Goal: Book appointment/travel/reservation

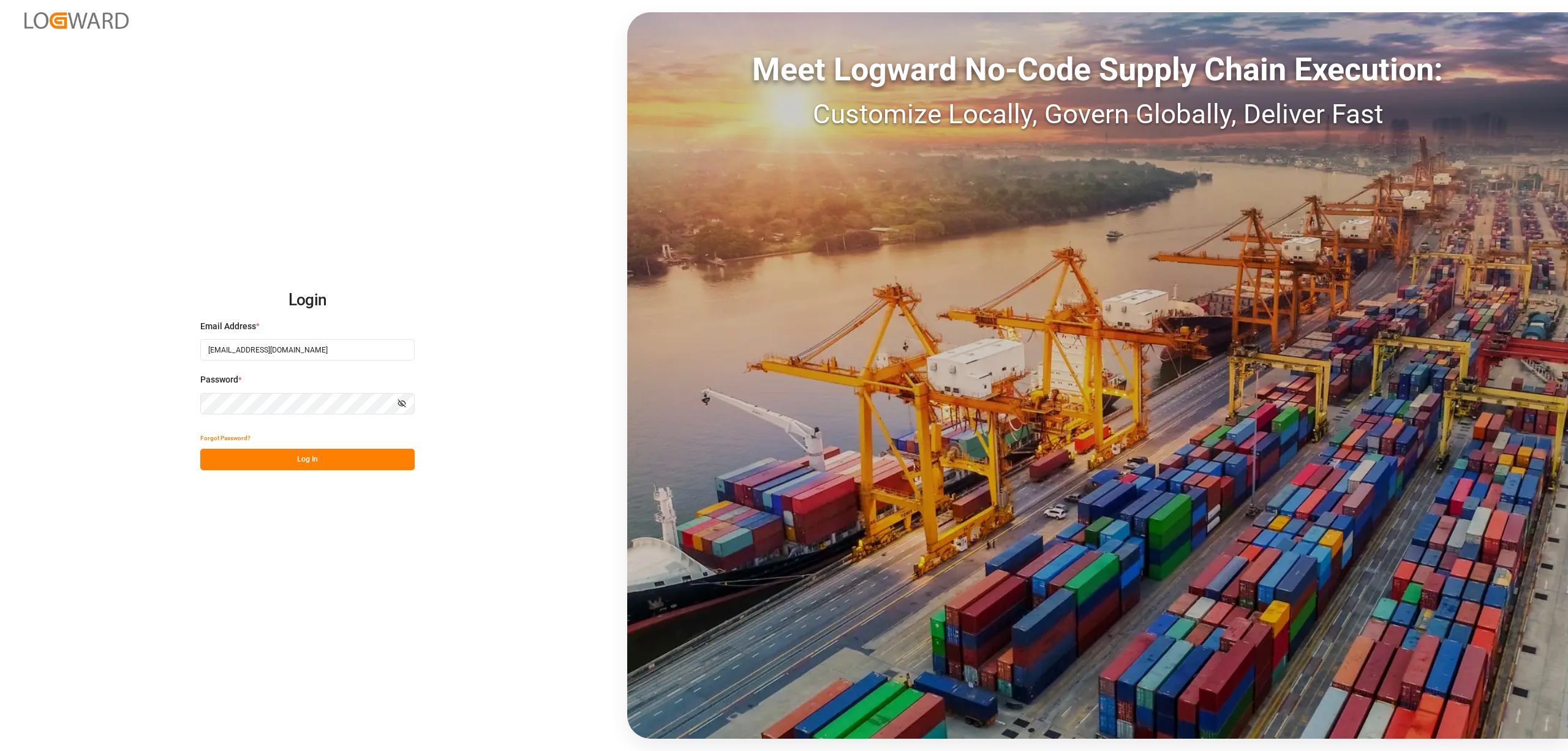
click at [302, 458] on button "Log In" at bounding box center [307, 459] width 214 height 21
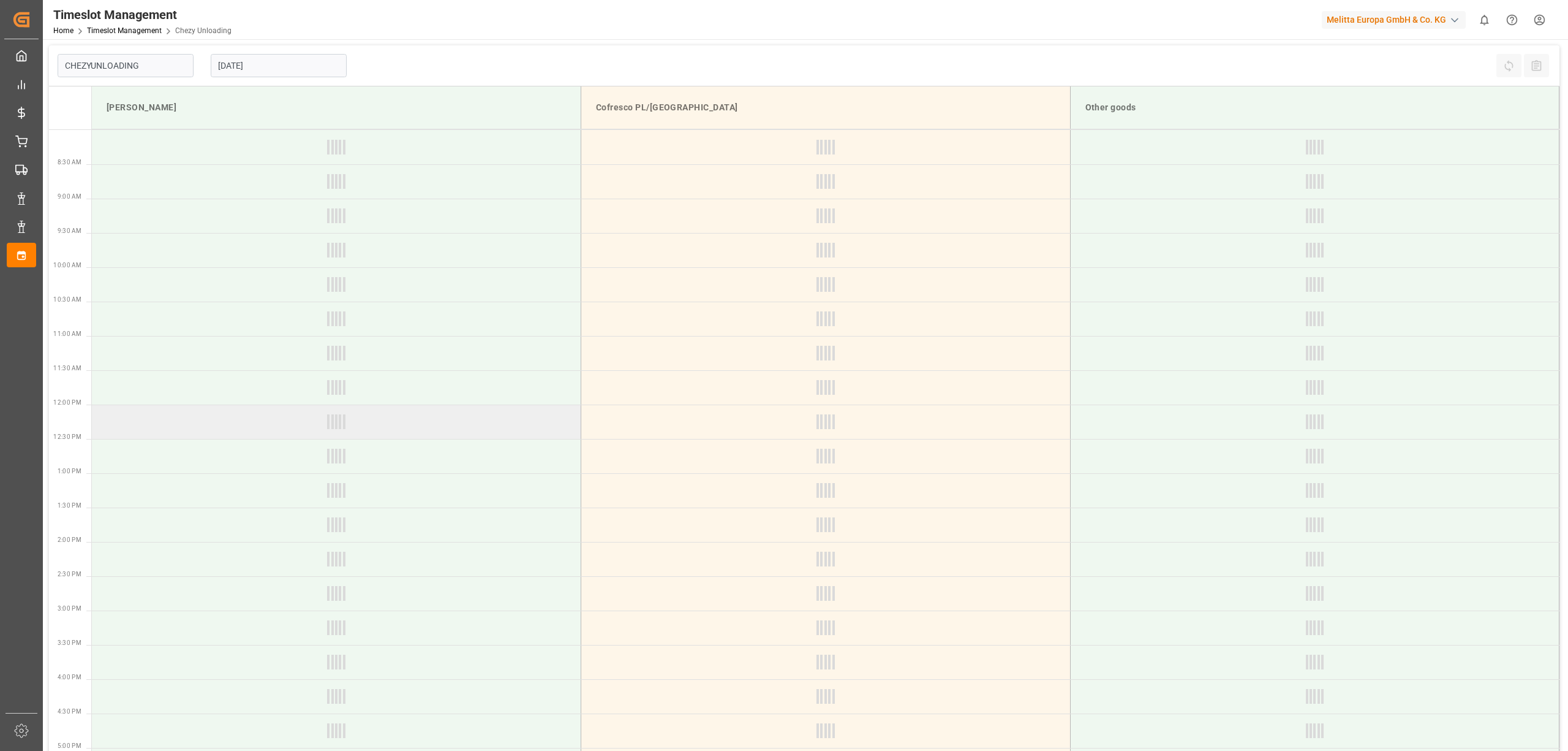
type input "Chezy Unloading"
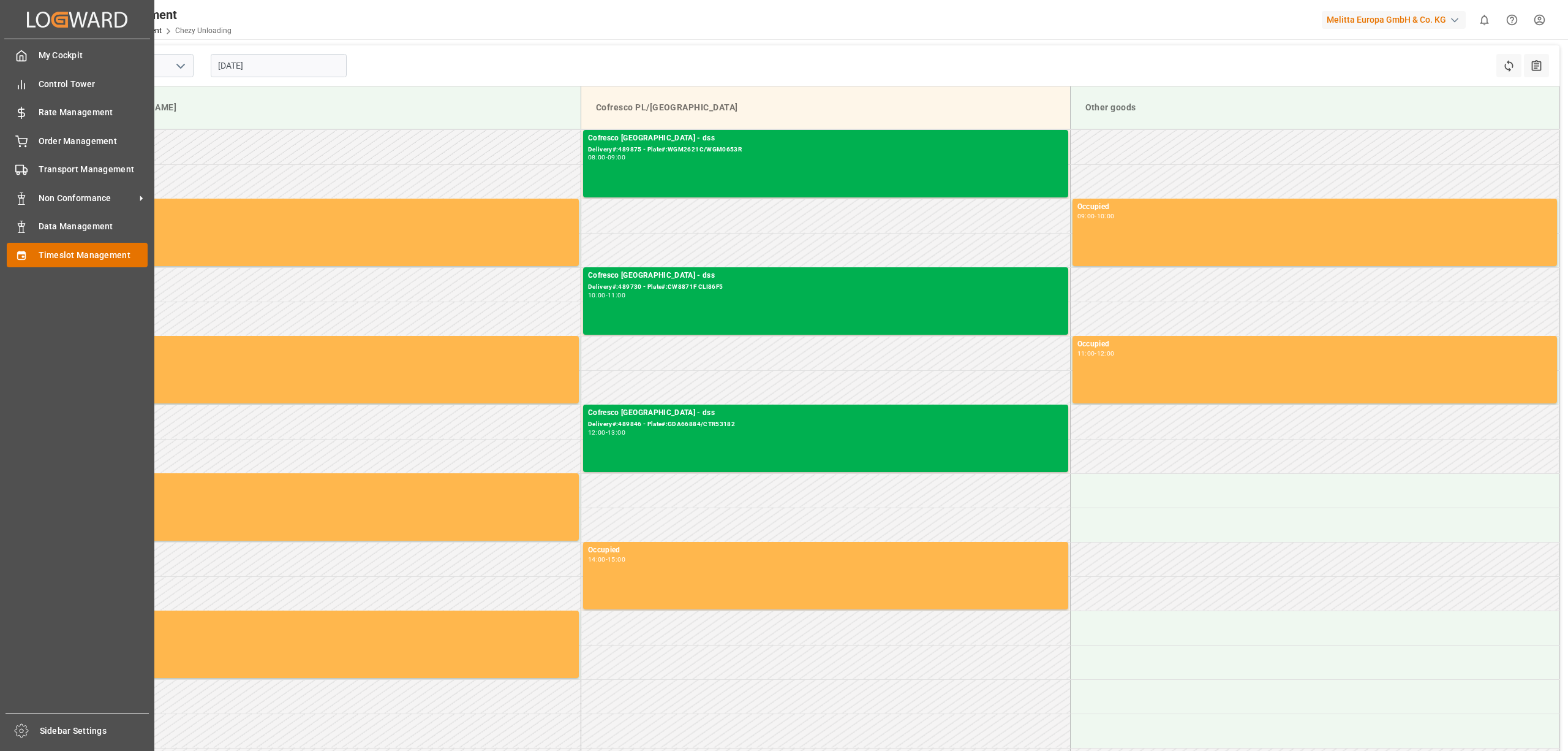
click at [54, 251] on span "Timeslot Management" at bounding box center [94, 255] width 110 height 13
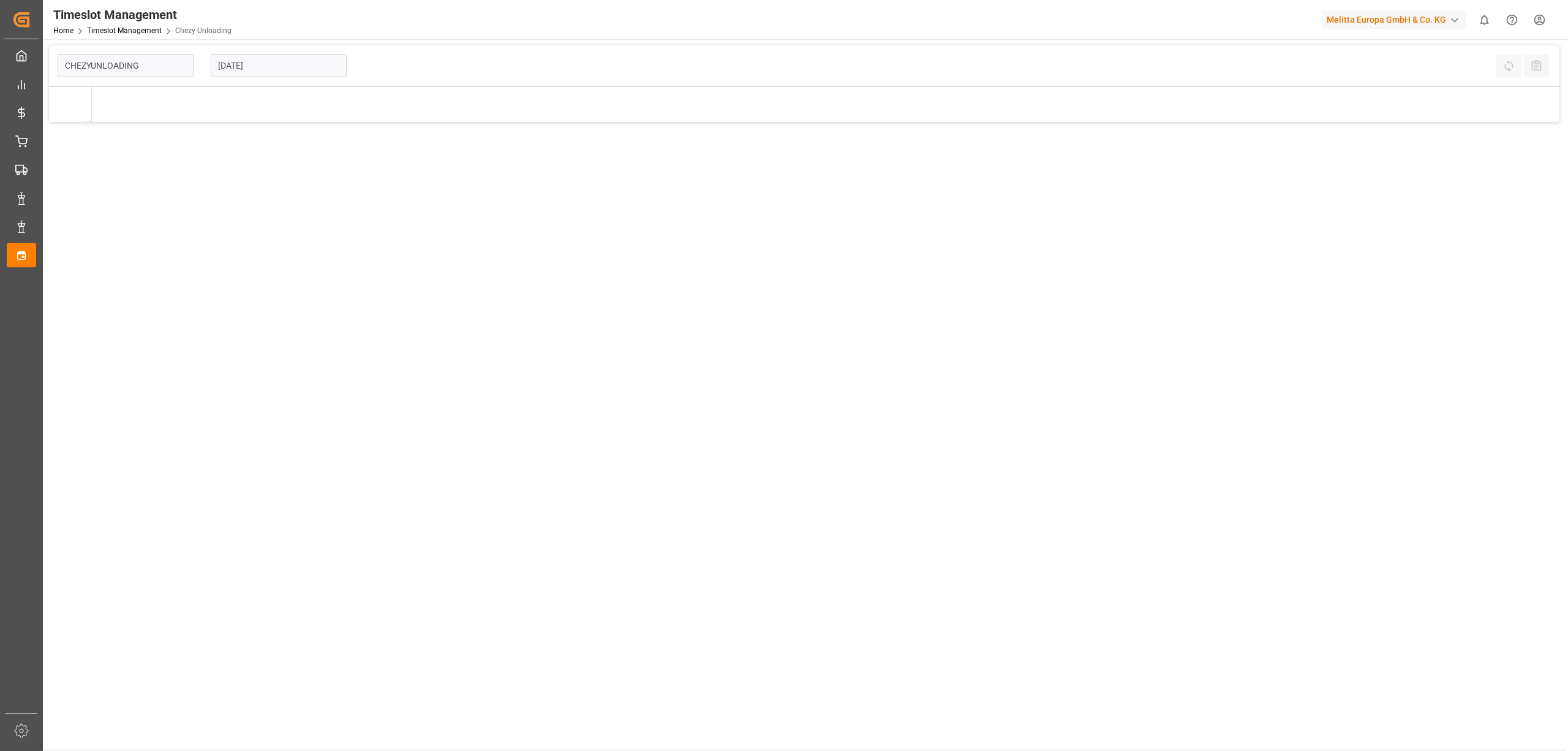
click at [280, 62] on input "[DATE]" at bounding box center [278, 66] width 136 height 23
type input "Chezy Unloading"
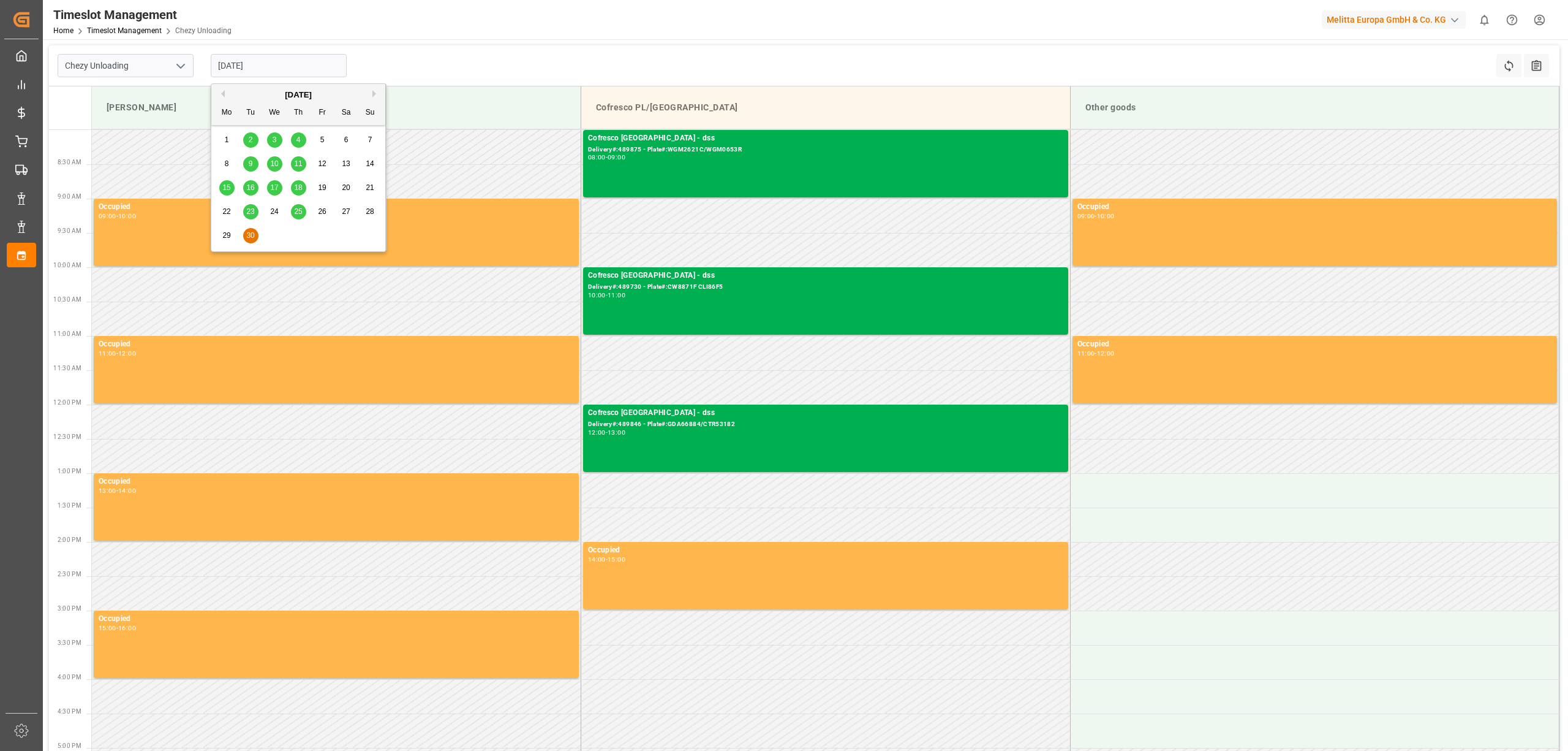
click at [373, 89] on div "Previous Month Next Month [DATE] Mo Tu We Th Fr Sa Su 1 2 3 4 5 6 7 8 9 10 11 1…" at bounding box center [298, 168] width 176 height 169
click at [375, 93] on button "Next Month" at bounding box center [376, 94] width 7 height 7
click at [256, 189] on div "14" at bounding box center [250, 188] width 15 height 15
type input "[DATE]"
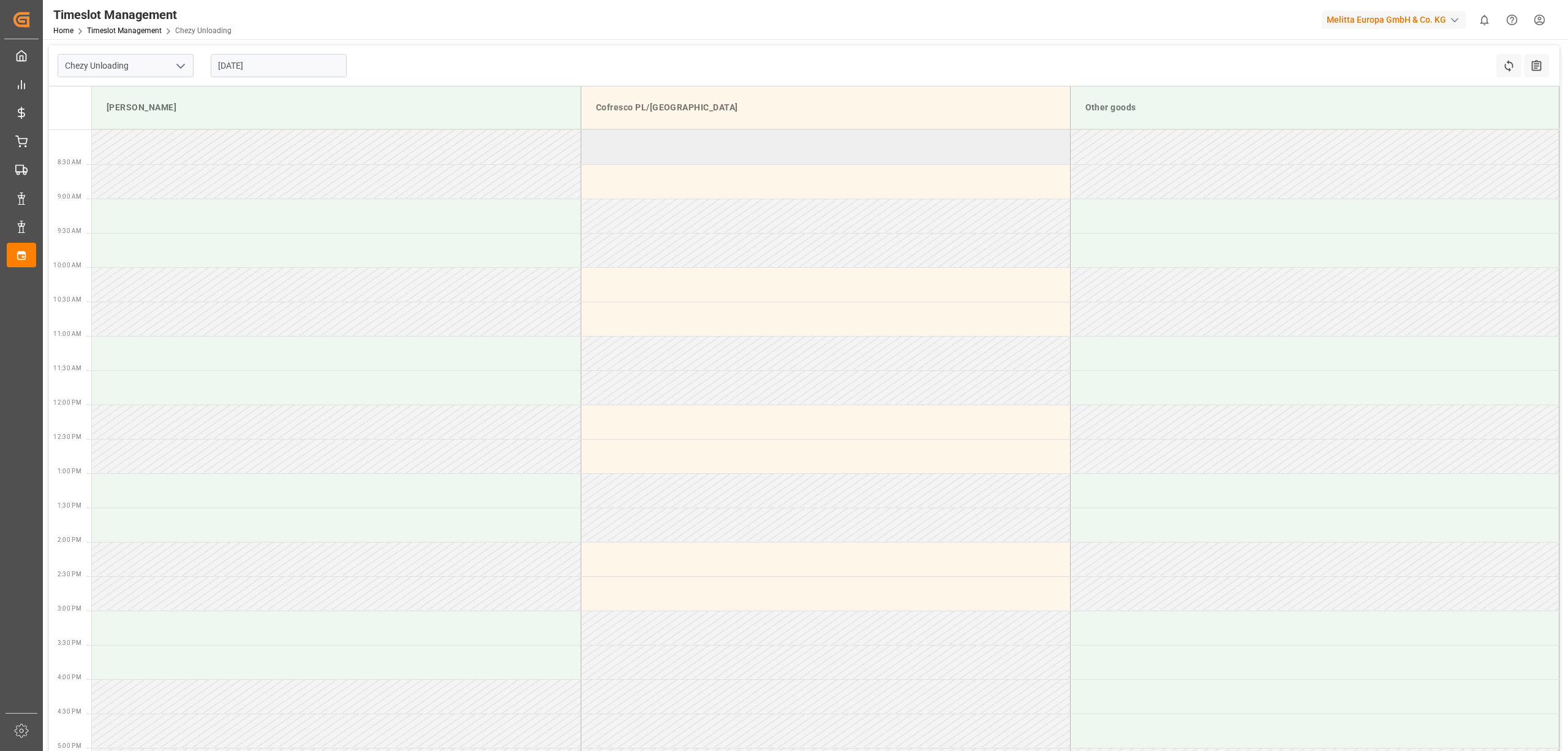
click at [745, 150] on td at bounding box center [826, 147] width 490 height 34
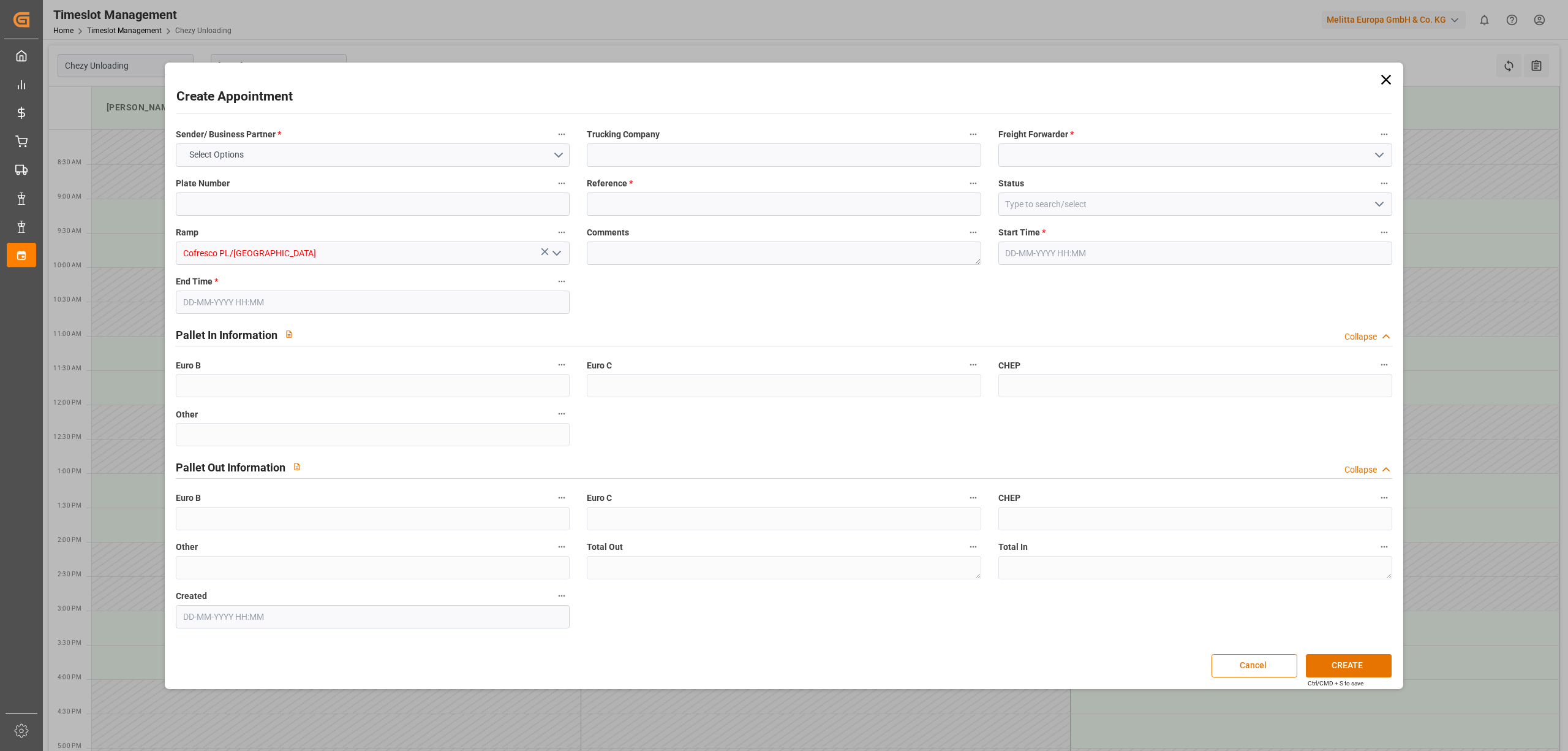
type input "0"
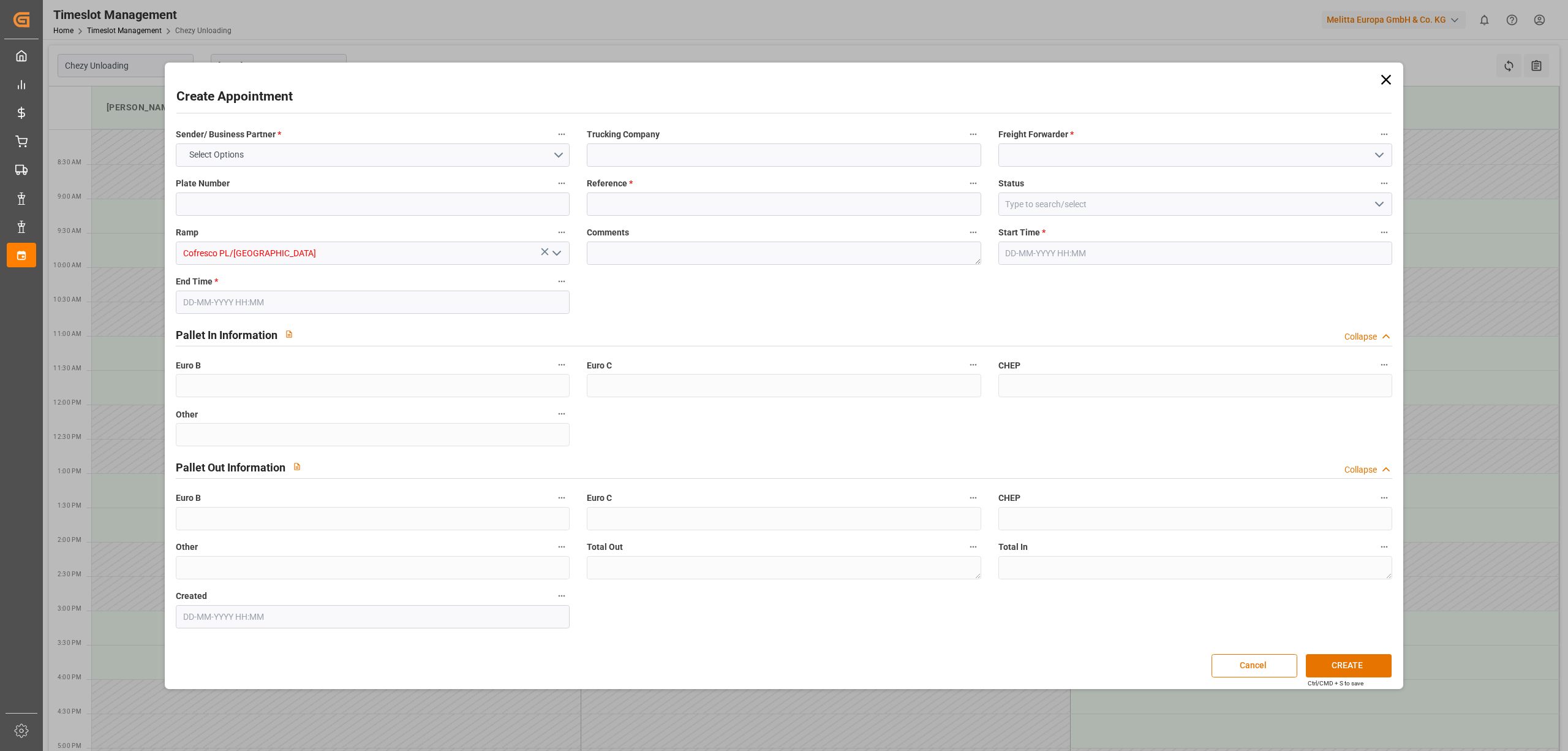
type input "0"
type input "[DATE] 08:00"
type input "[DATE] 09:00"
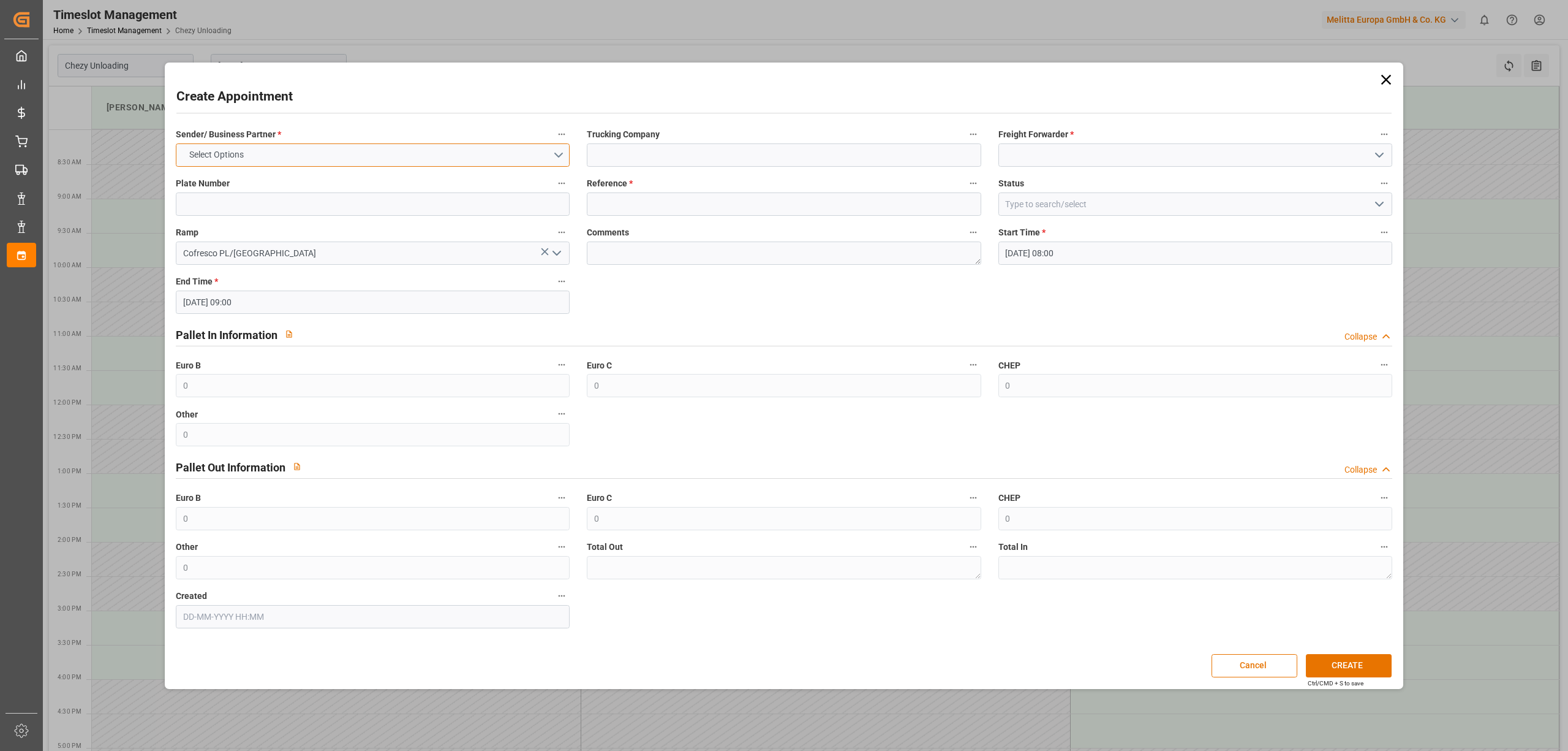
click at [379, 147] on button "Select Options" at bounding box center [373, 155] width 394 height 23
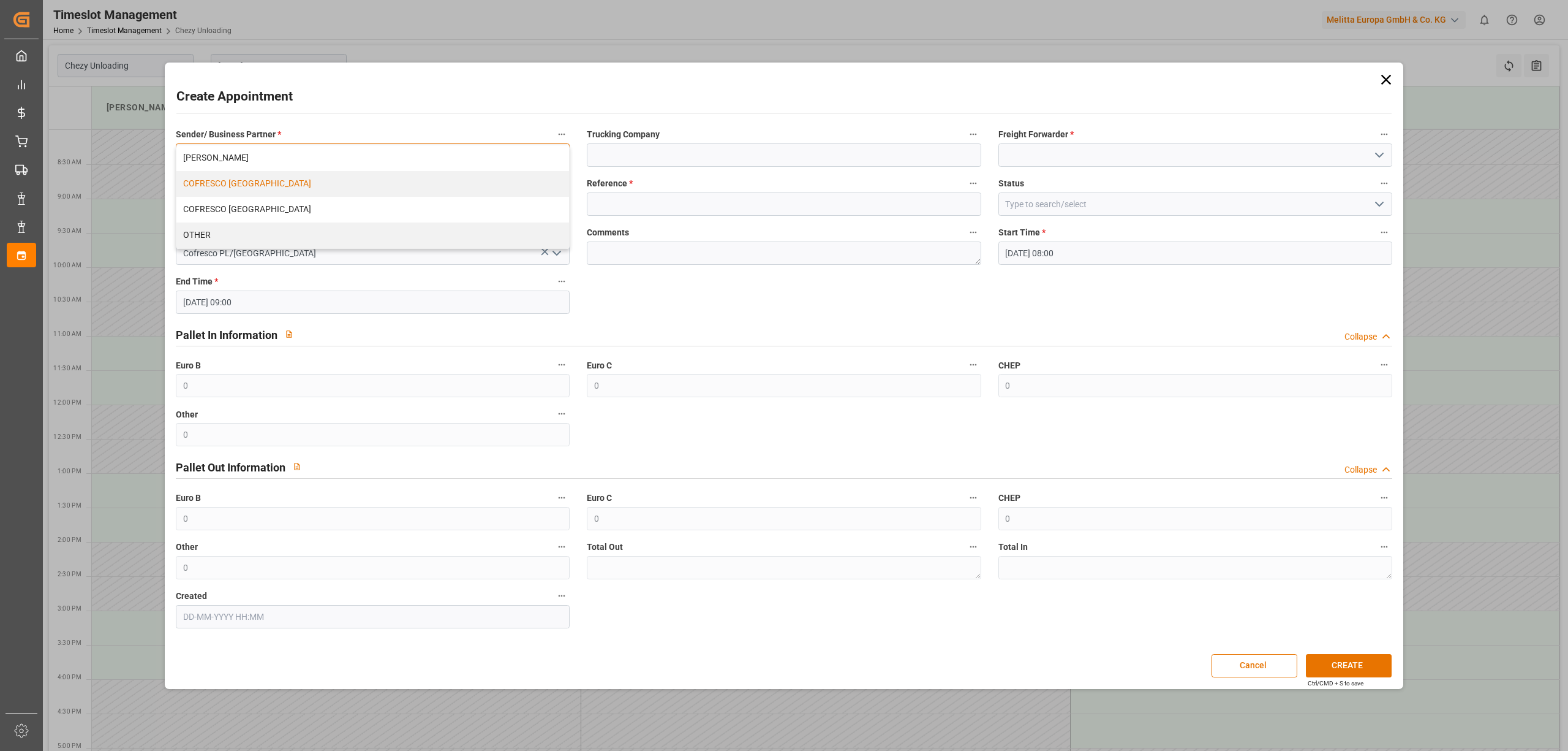
click at [326, 185] on div "COFRESCO [GEOGRAPHIC_DATA]" at bounding box center [373, 183] width 393 height 25
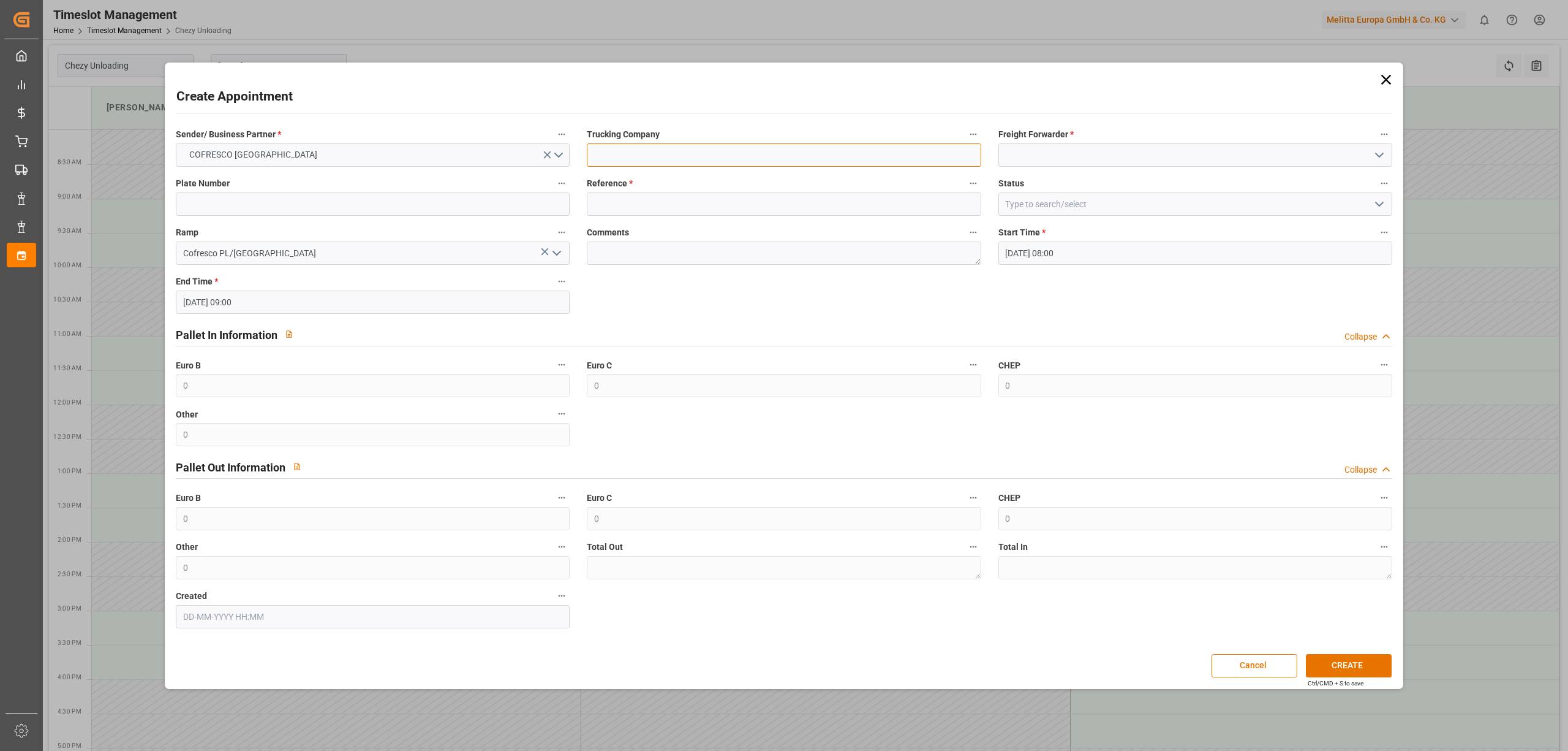
click at [682, 161] on input at bounding box center [783, 155] width 394 height 23
type input "dss"
click at [1051, 157] on input at bounding box center [1195, 155] width 394 height 23
click at [1032, 180] on div "DSS" at bounding box center [1195, 182] width 393 height 27
type input "DSS"
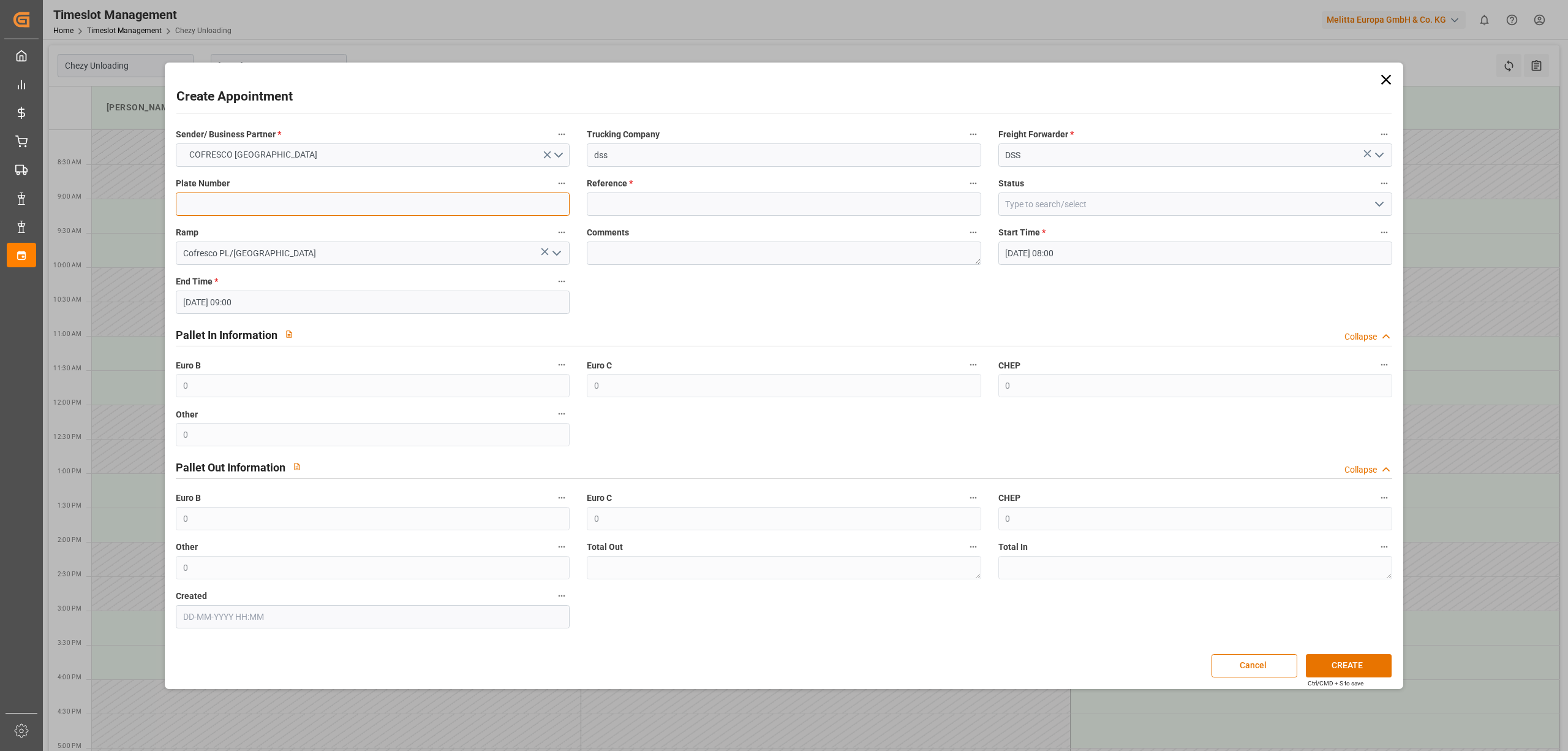
click at [327, 205] on input at bounding box center [373, 203] width 394 height 23
type input "x"
click at [650, 212] on input at bounding box center [783, 203] width 394 height 23
type input "x"
click at [1327, 660] on button "CREATE" at bounding box center [1349, 665] width 86 height 23
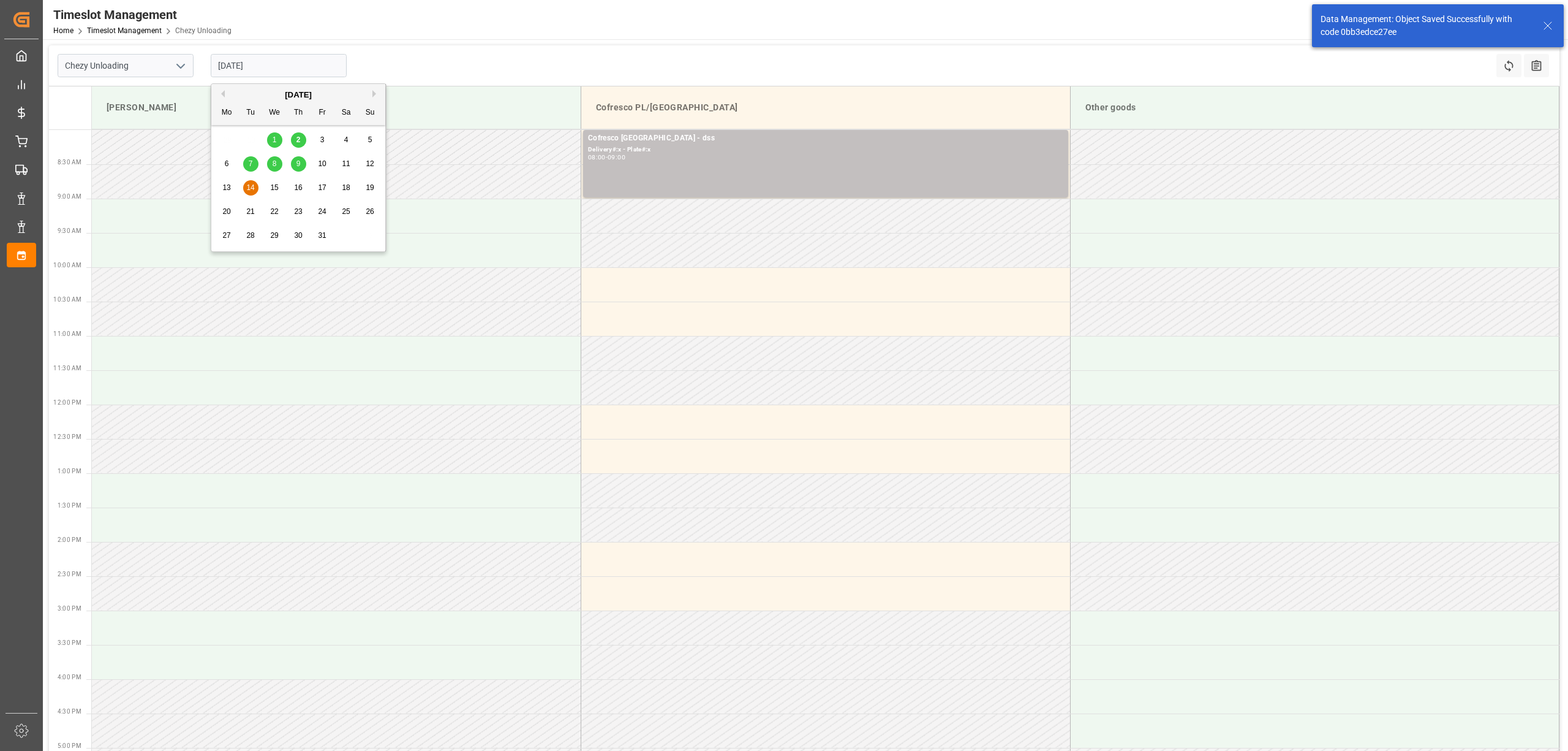
click at [278, 62] on input "[DATE]" at bounding box center [278, 66] width 136 height 23
click at [272, 187] on span "15" at bounding box center [274, 187] width 8 height 9
type input "[DATE]"
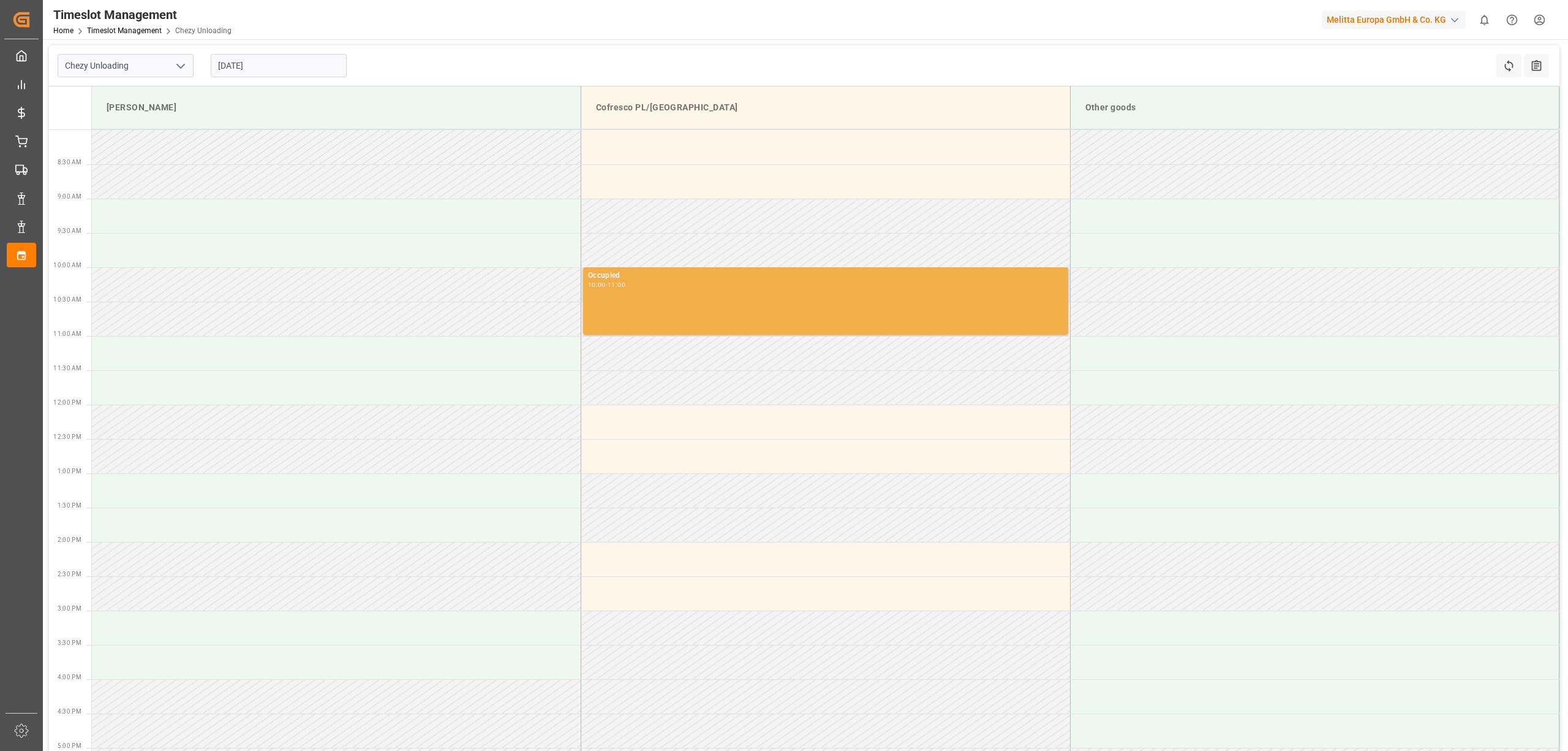
click at [686, 298] on div "Occupied 10:00 - 11:00" at bounding box center [825, 301] width 476 height 62
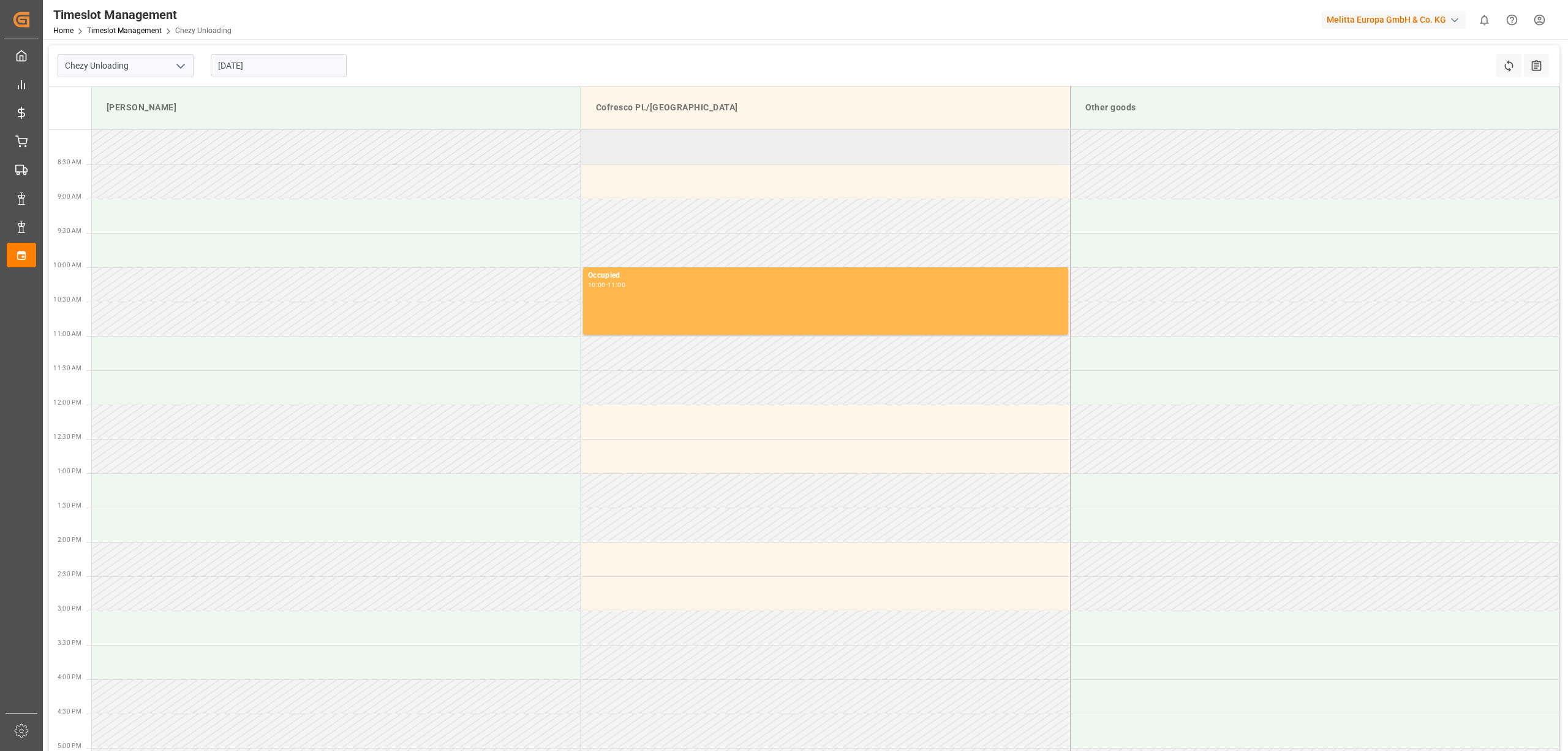
click at [692, 141] on td at bounding box center [826, 147] width 490 height 34
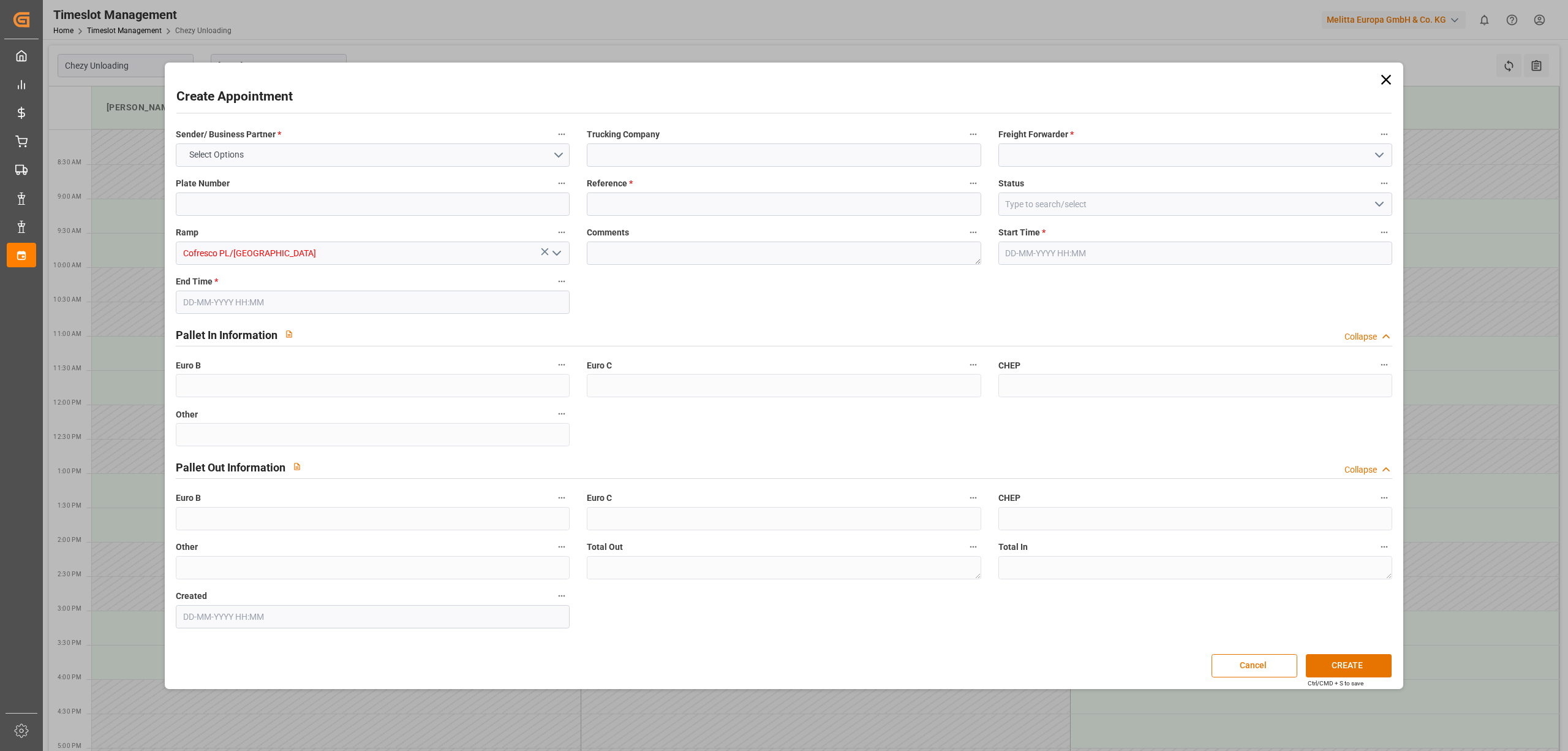
type input "0"
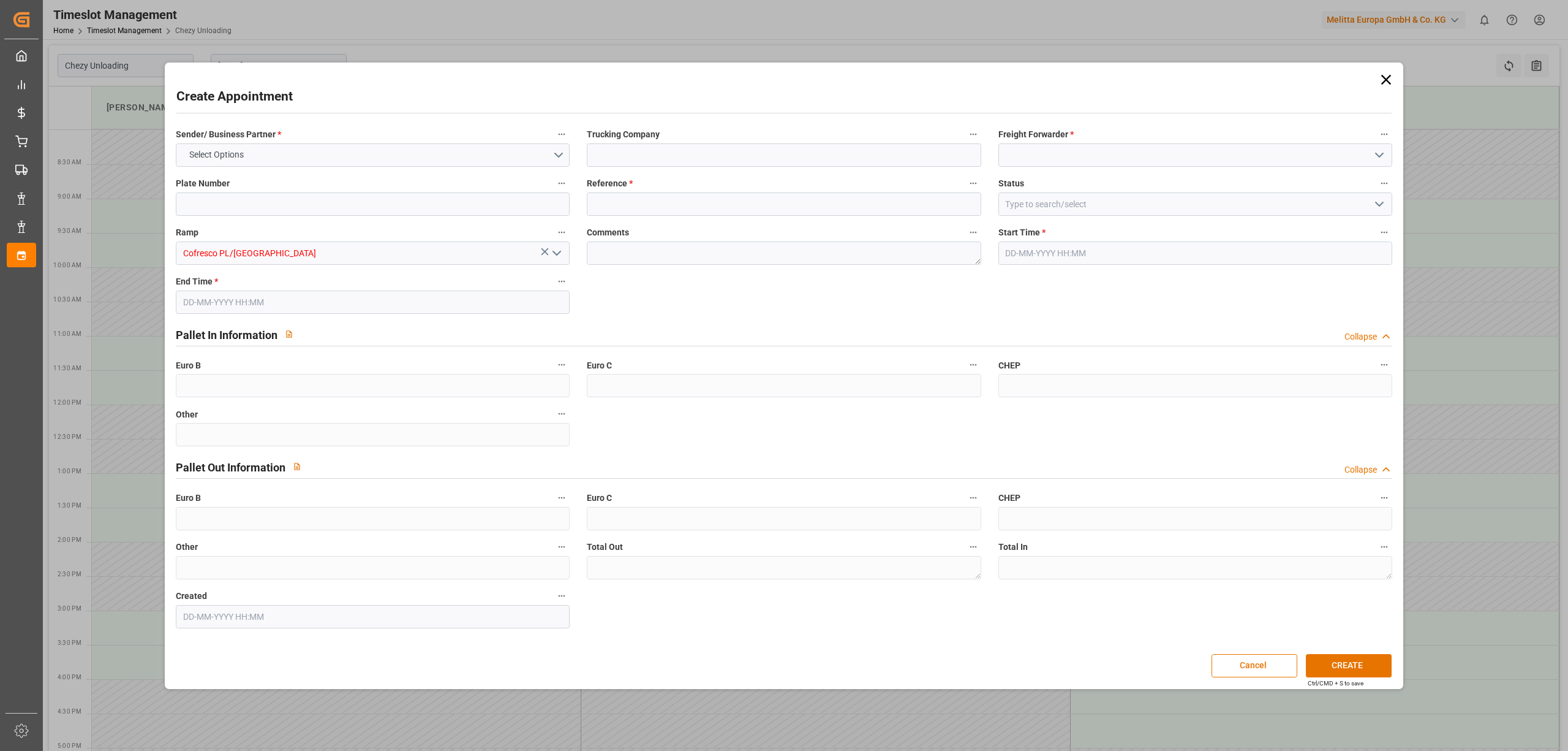
type input "0"
type input "[DATE] 08:00"
type input "[DATE] 09:00"
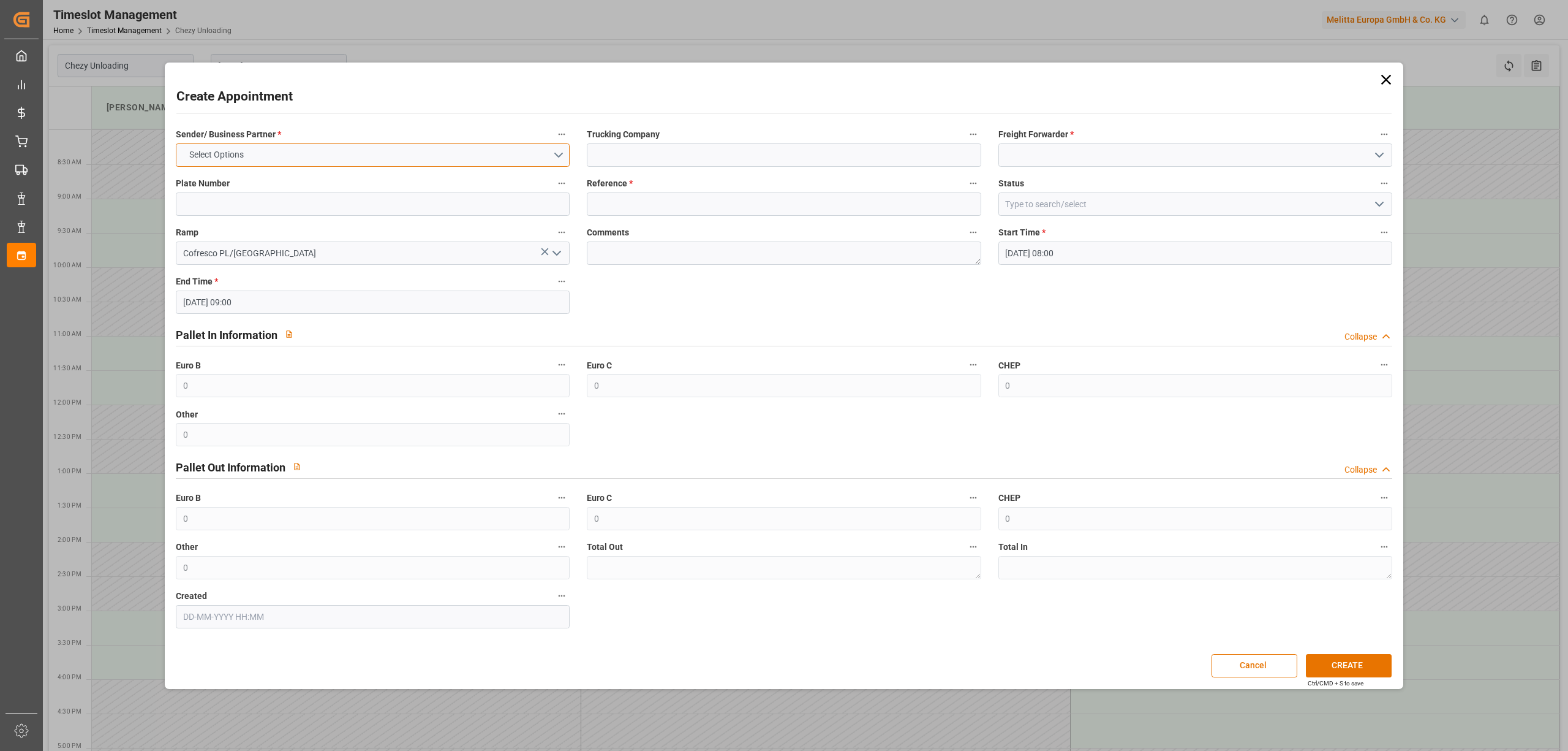
click at [320, 152] on button "Select Options" at bounding box center [373, 155] width 394 height 23
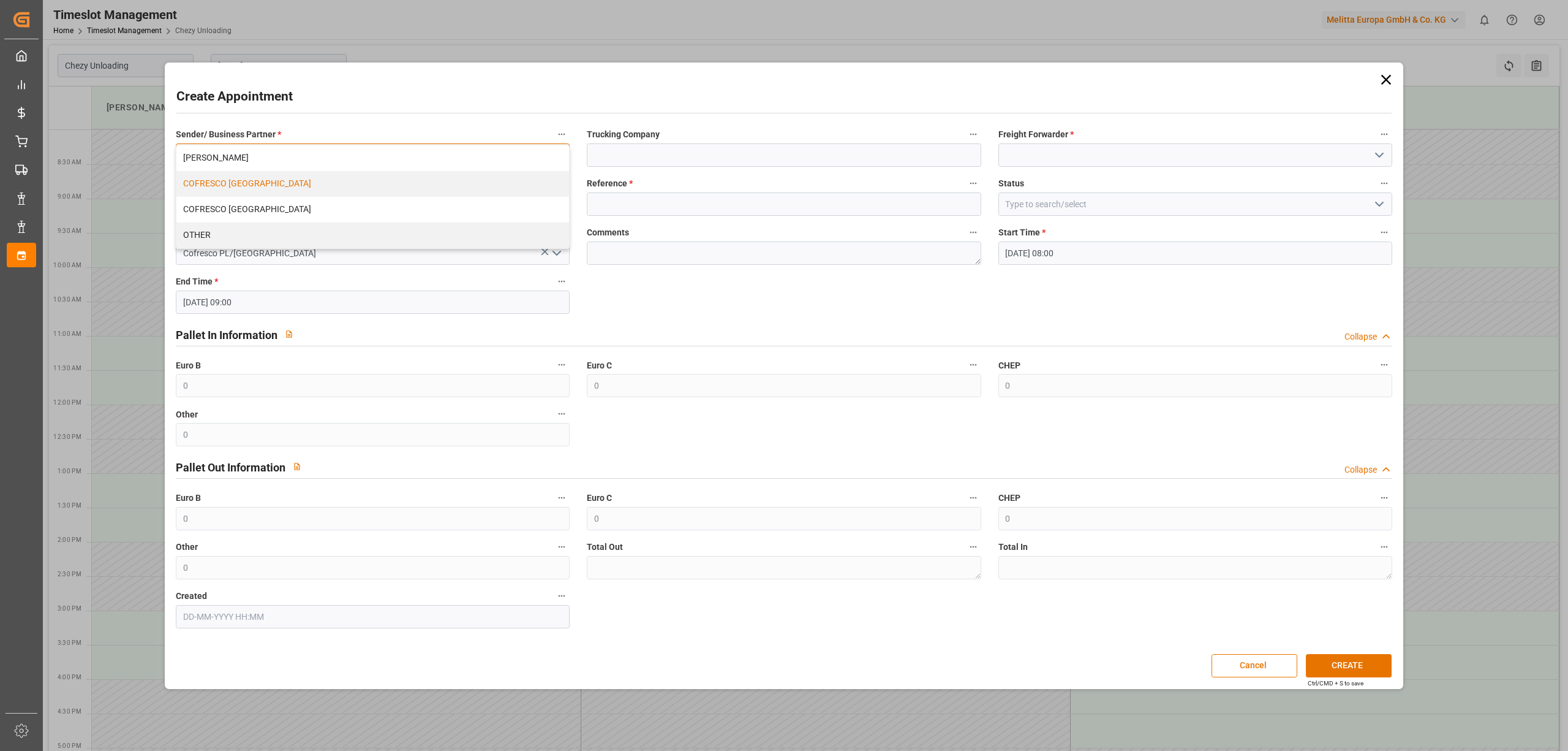
click at [302, 185] on div "COFRESCO [GEOGRAPHIC_DATA]" at bounding box center [373, 183] width 393 height 25
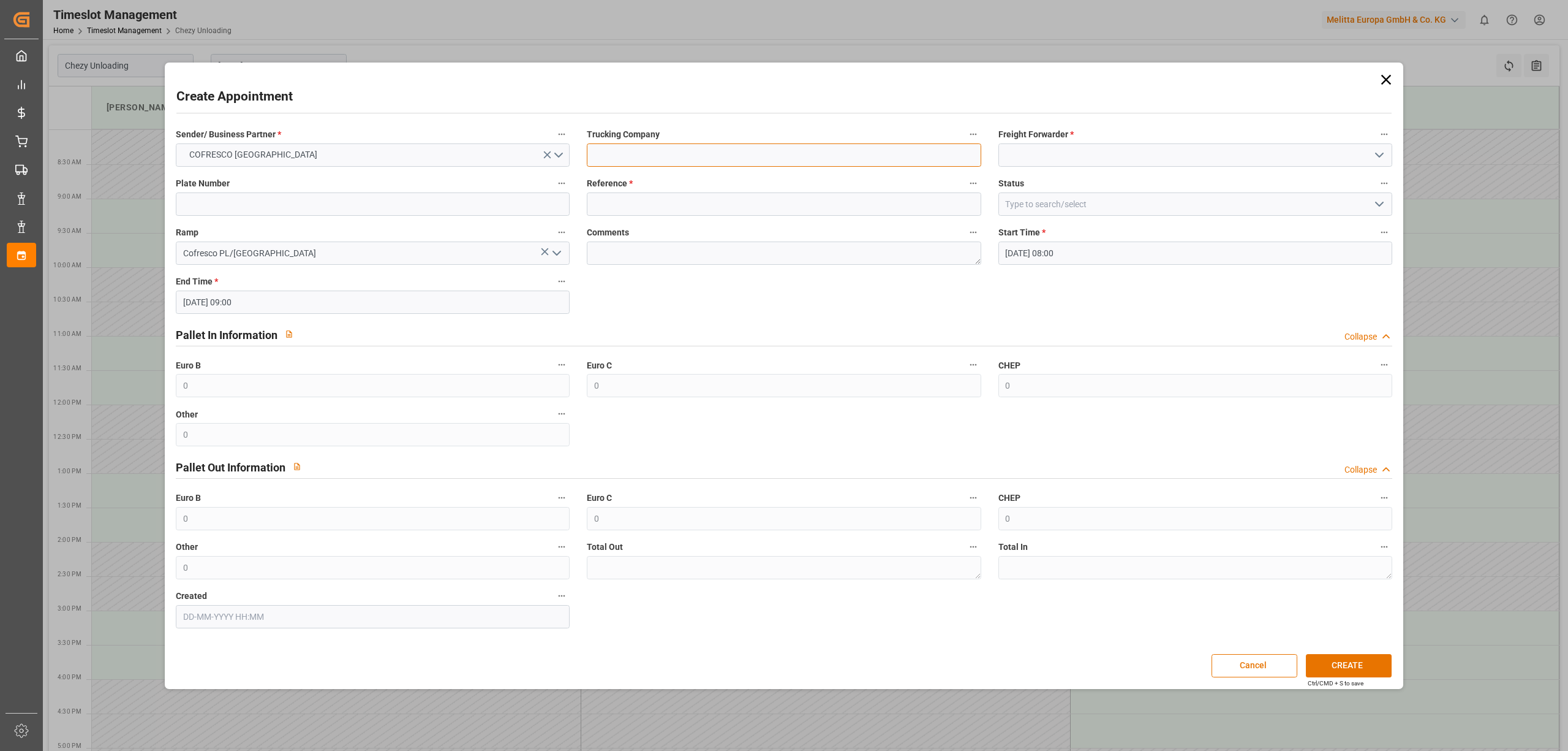
click at [688, 163] on input at bounding box center [783, 155] width 394 height 23
type input "dss"
click at [1074, 143] on div "Freight Forwarder *" at bounding box center [1195, 146] width 411 height 49
click at [1080, 152] on input at bounding box center [1195, 155] width 394 height 23
click at [1051, 179] on div "DSS" at bounding box center [1195, 182] width 393 height 27
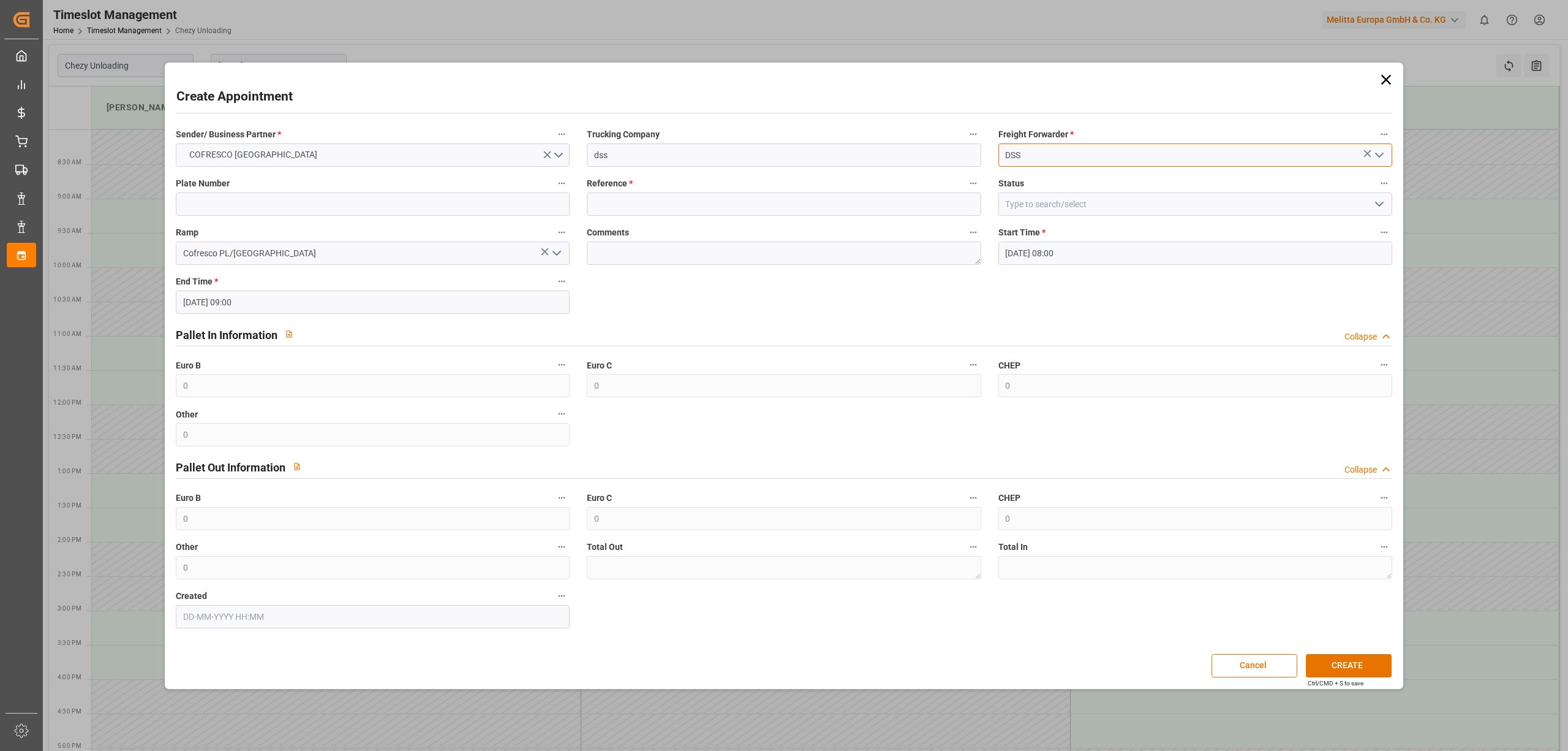
type input "DSS"
click at [254, 207] on input at bounding box center [373, 203] width 394 height 23
type input "x"
click at [660, 199] on input at bounding box center [783, 203] width 394 height 23
type input "x"
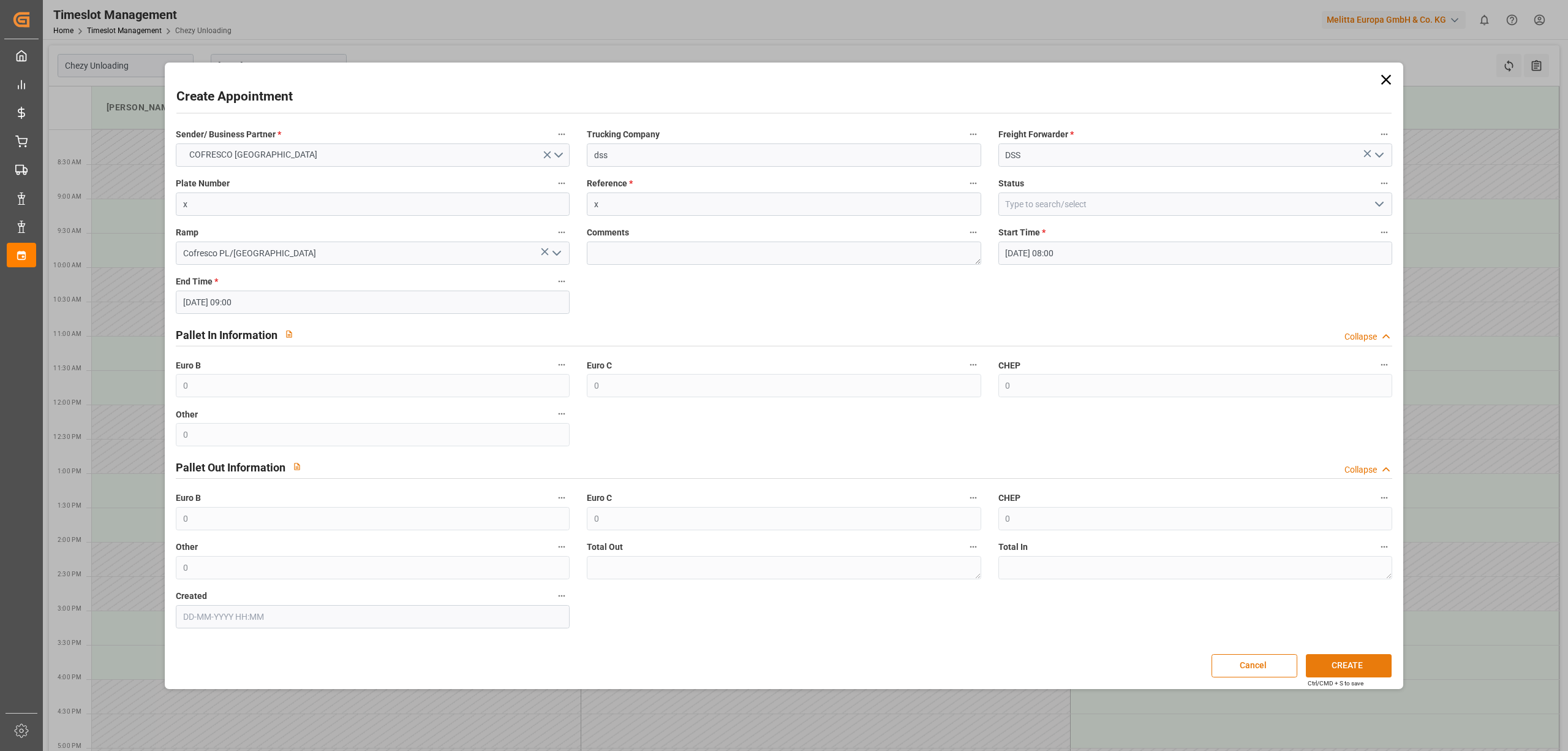
click at [1347, 655] on button "CREATE" at bounding box center [1349, 665] width 86 height 23
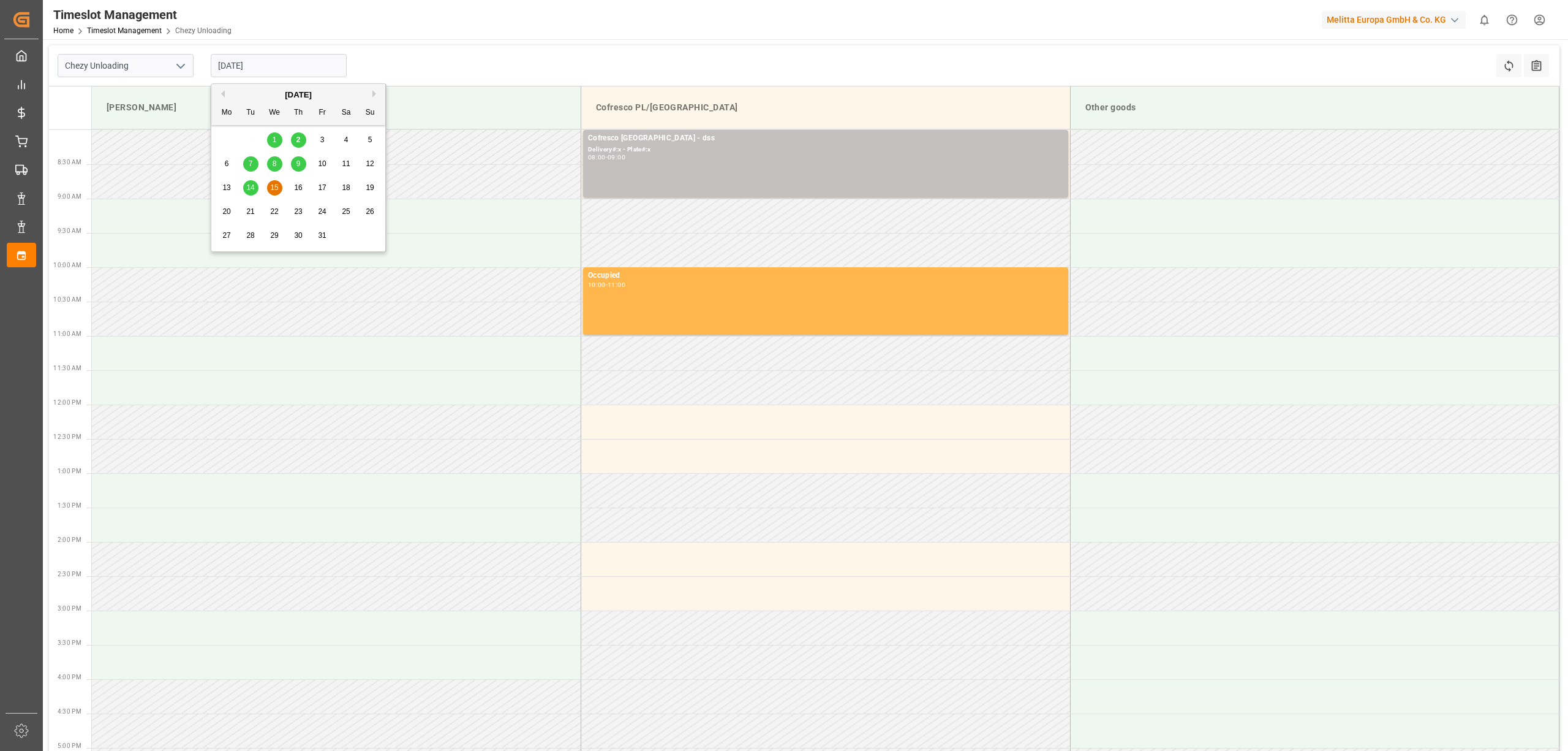
click at [264, 67] on input "[DATE]" at bounding box center [278, 66] width 136 height 23
click at [256, 187] on div "14" at bounding box center [250, 188] width 15 height 15
type input "[DATE]"
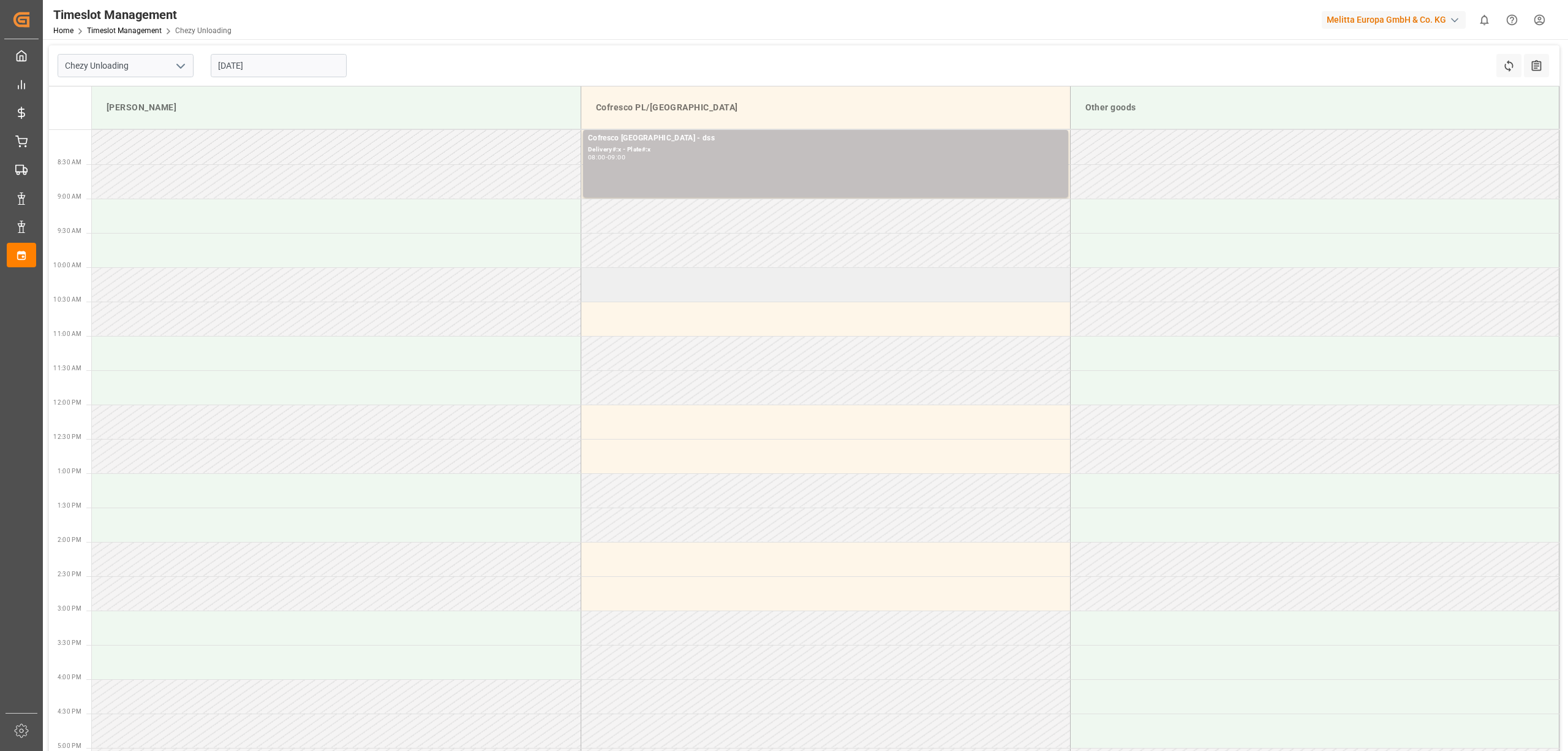
click at [648, 285] on td at bounding box center [826, 284] width 490 height 34
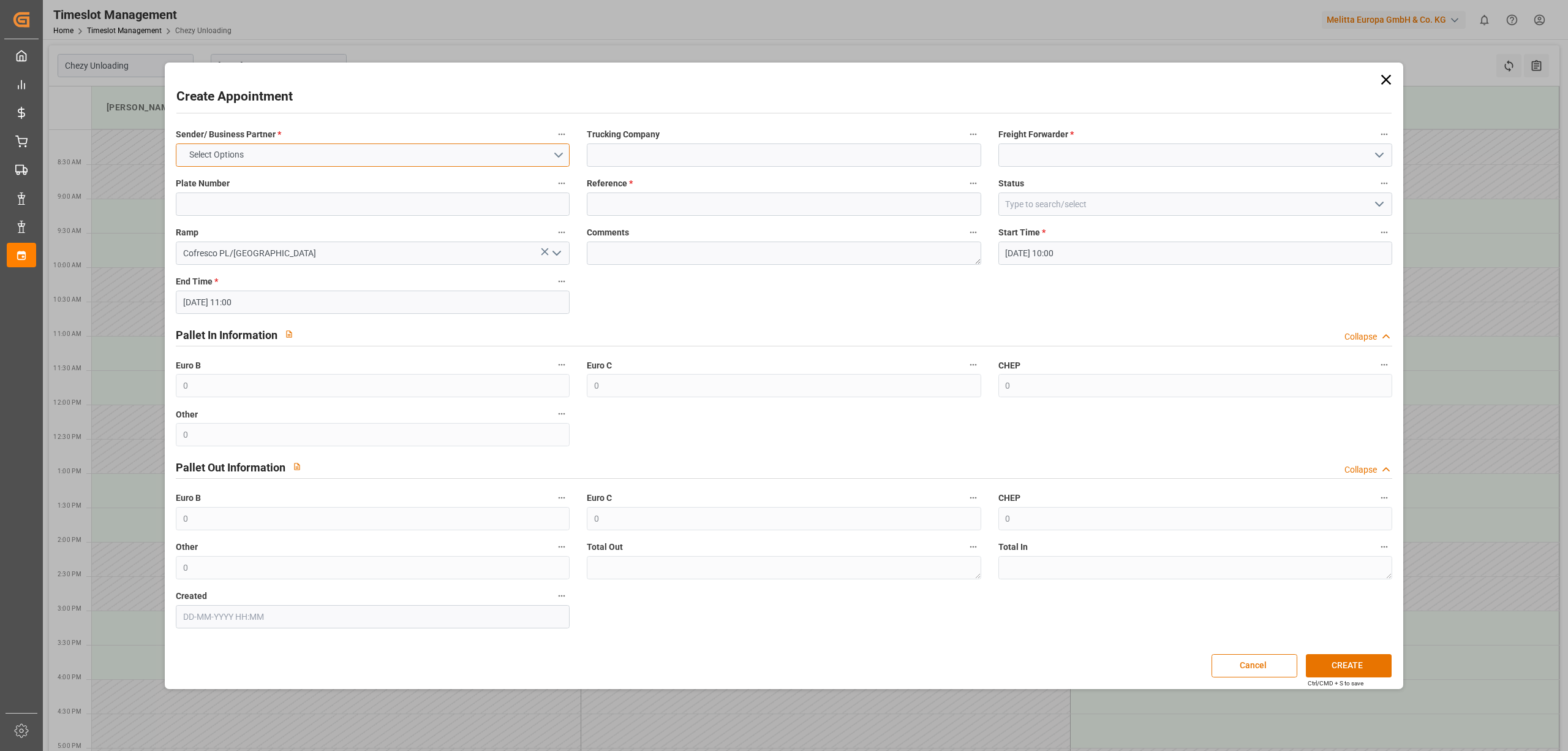
click at [375, 148] on button "Select Options" at bounding box center [373, 155] width 394 height 23
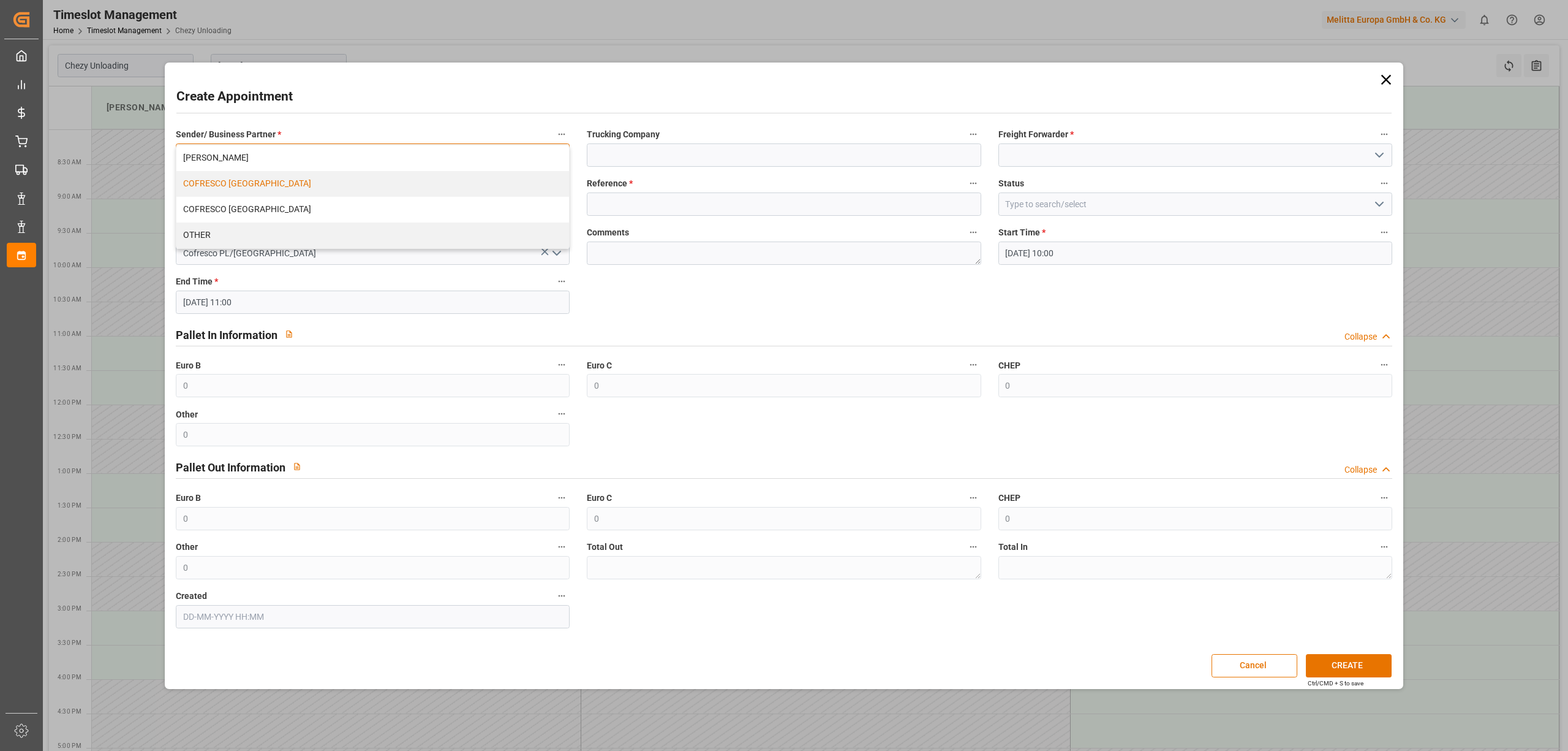
click at [353, 183] on div "COFRESCO [GEOGRAPHIC_DATA]" at bounding box center [373, 183] width 393 height 25
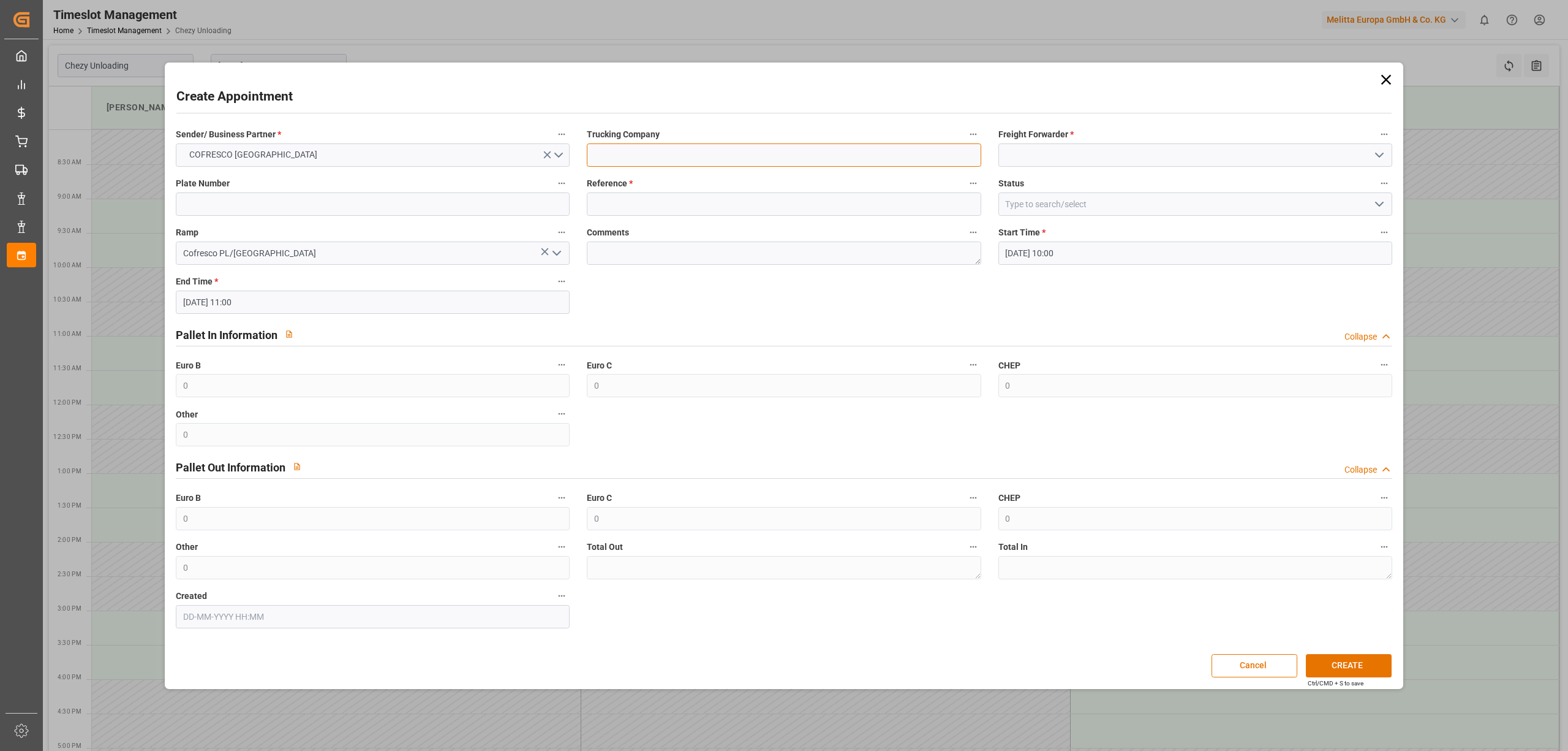
click at [696, 164] on input at bounding box center [783, 155] width 394 height 23
type input "dss"
click at [1042, 155] on input at bounding box center [1195, 155] width 394 height 23
click at [1025, 179] on div "DSS" at bounding box center [1195, 182] width 393 height 27
type input "DSS"
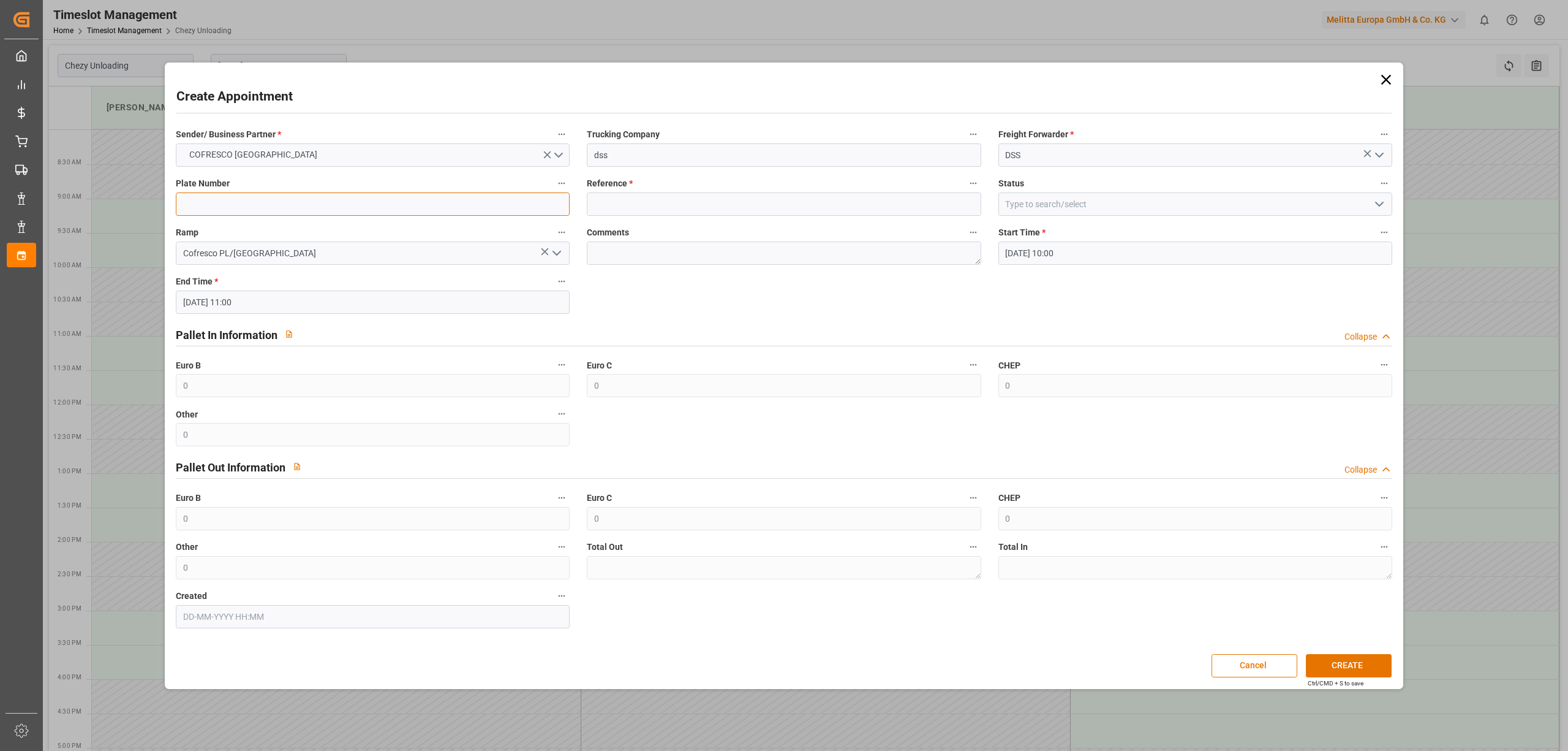
click at [420, 197] on input at bounding box center [373, 203] width 394 height 23
type input "x"
drag, startPoint x: 633, startPoint y: 205, endPoint x: 645, endPoint y: 207, distance: 12.2
click at [635, 205] on input at bounding box center [783, 203] width 394 height 23
type input "x"
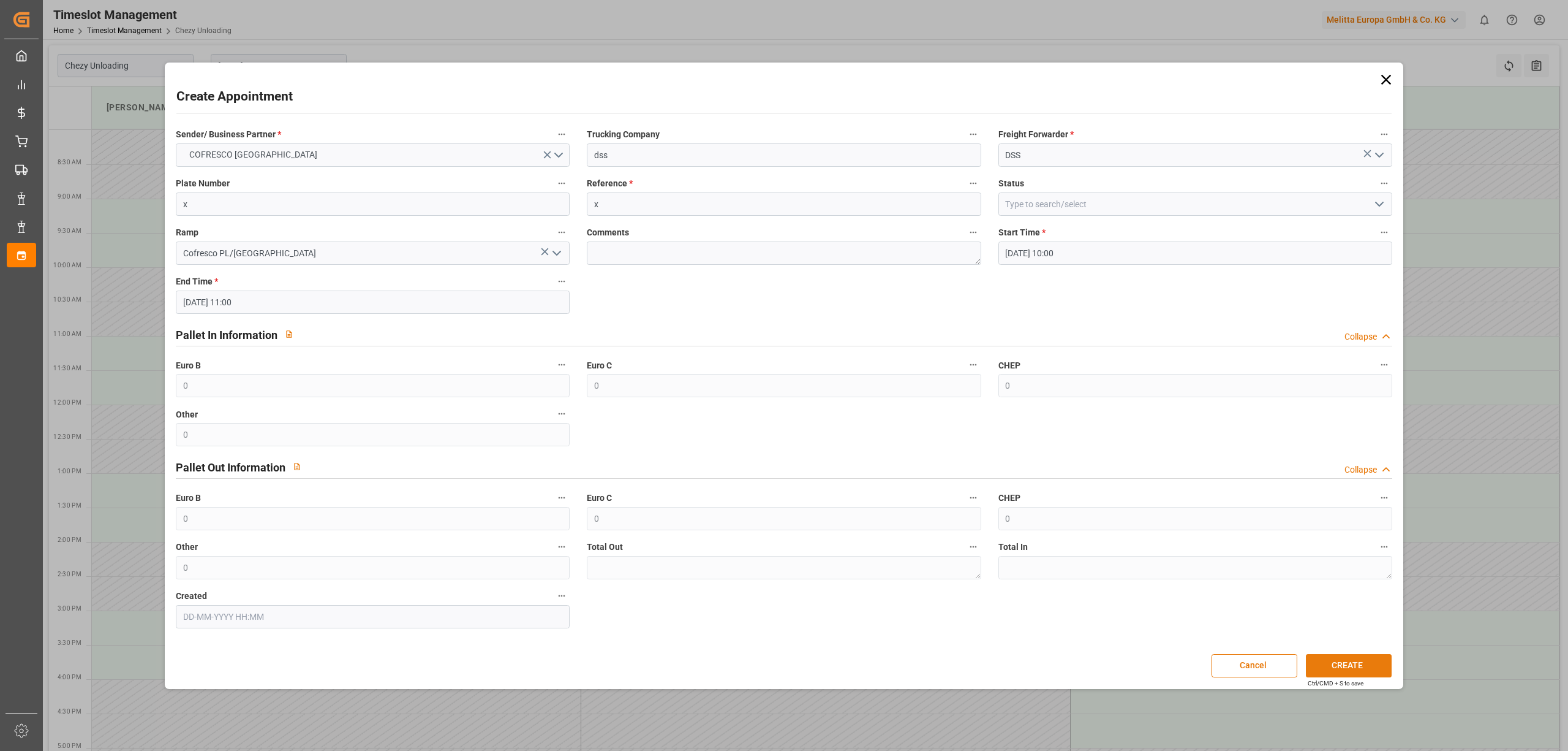
click at [1333, 673] on button "CREATE" at bounding box center [1349, 665] width 86 height 23
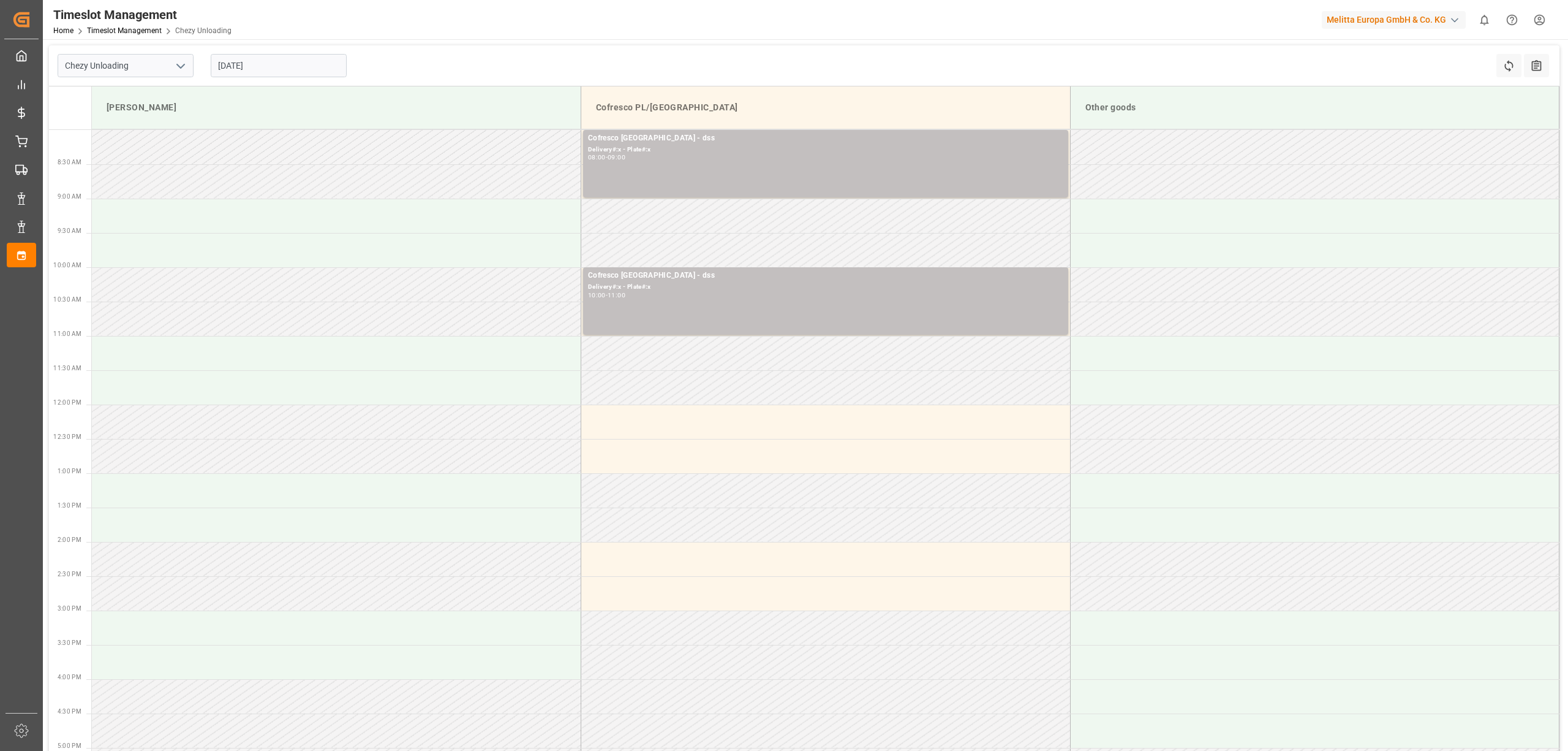
drag, startPoint x: 237, startPoint y: 60, endPoint x: 276, endPoint y: 76, distance: 42.2
click at [237, 62] on input "[DATE]" at bounding box center [278, 66] width 136 height 23
click at [299, 189] on span "16" at bounding box center [298, 187] width 8 height 9
type input "[DATE]"
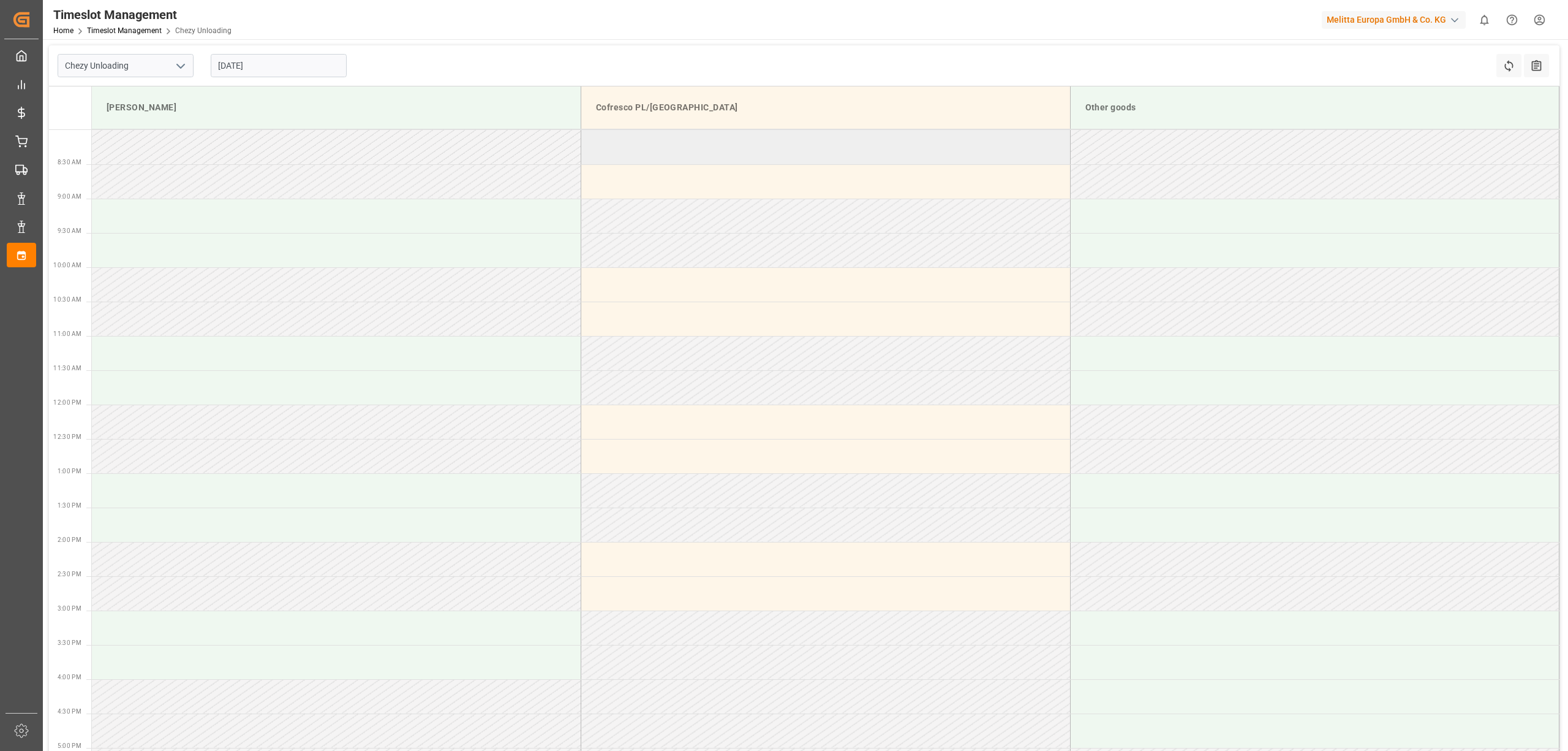
click at [694, 153] on td at bounding box center [826, 147] width 490 height 34
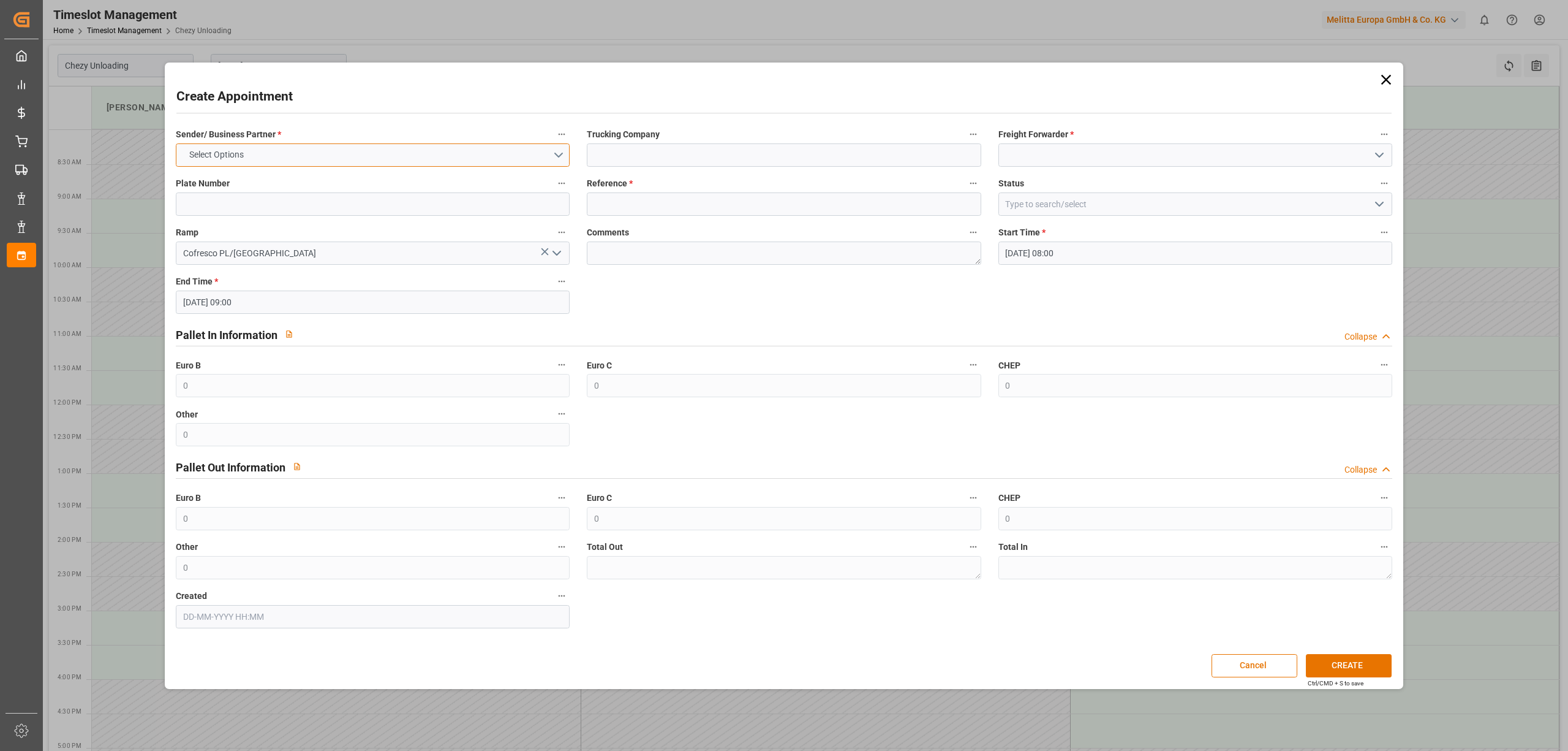
click at [375, 146] on button "Select Options" at bounding box center [373, 155] width 394 height 23
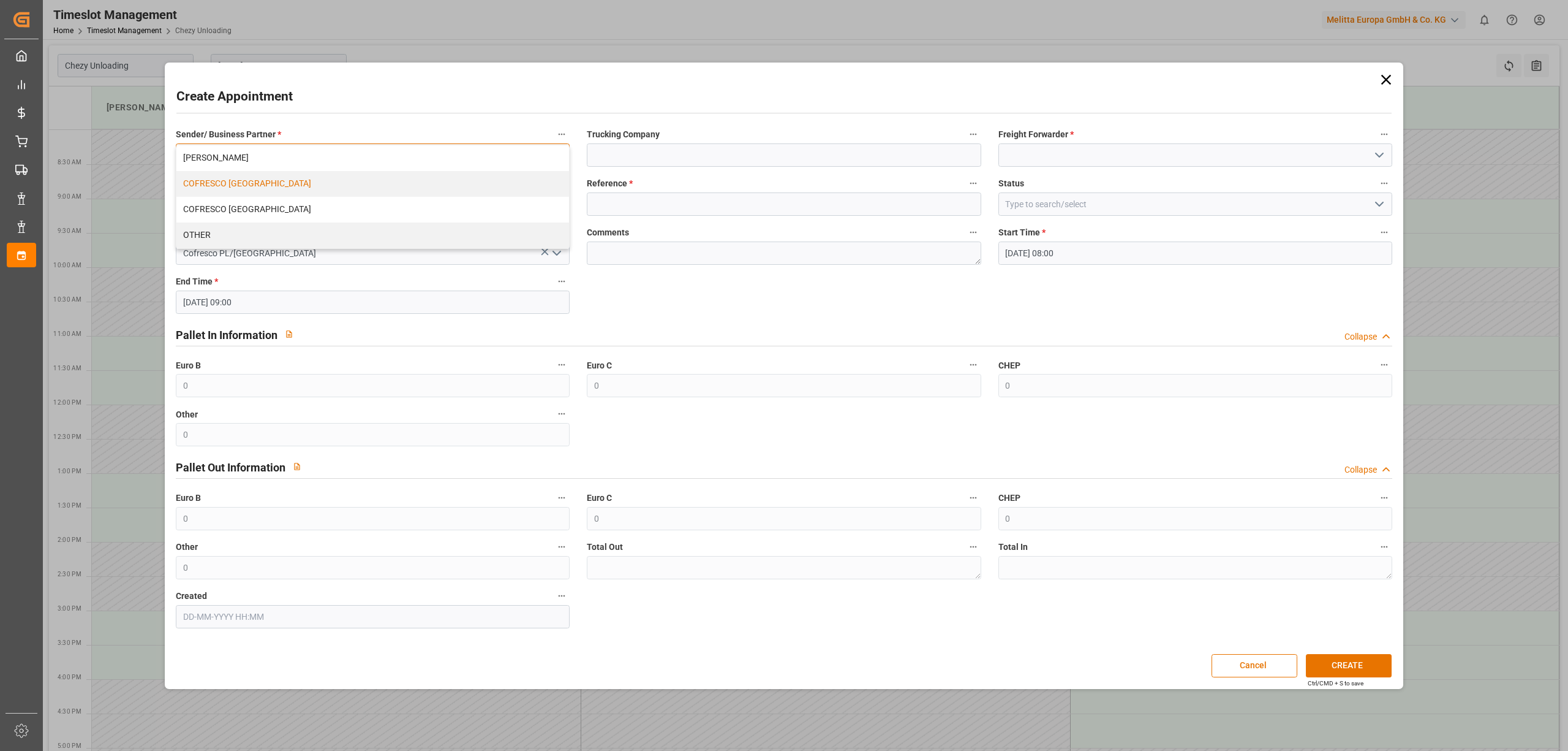
click at [356, 179] on div "COFRESCO [GEOGRAPHIC_DATA]" at bounding box center [373, 183] width 393 height 25
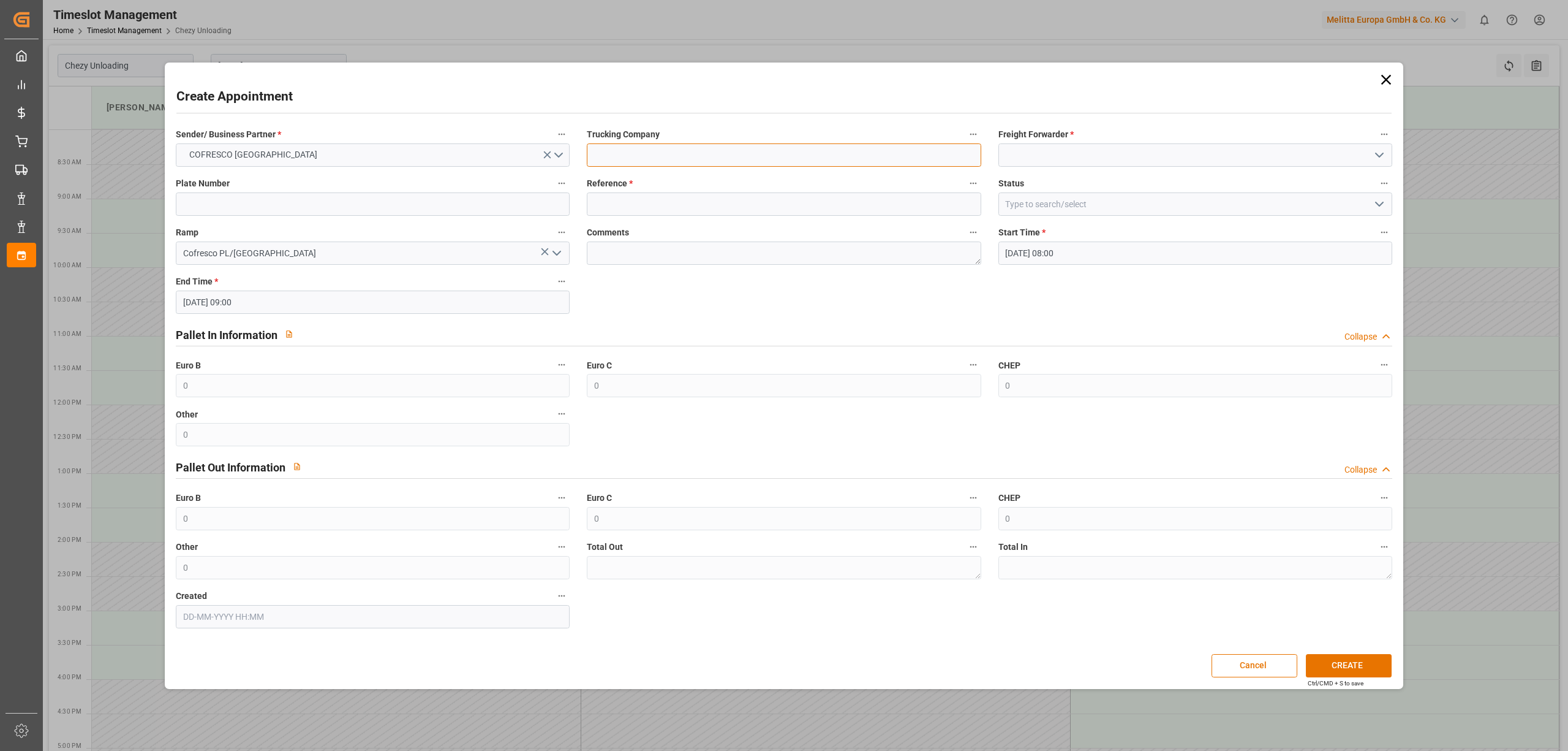
drag, startPoint x: 635, startPoint y: 160, endPoint x: 749, endPoint y: 177, distance: 115.3
click at [637, 161] on input at bounding box center [783, 155] width 394 height 23
type input "dss"
click at [1048, 149] on input at bounding box center [1195, 155] width 394 height 23
click at [1037, 177] on div "DSS" at bounding box center [1195, 182] width 393 height 27
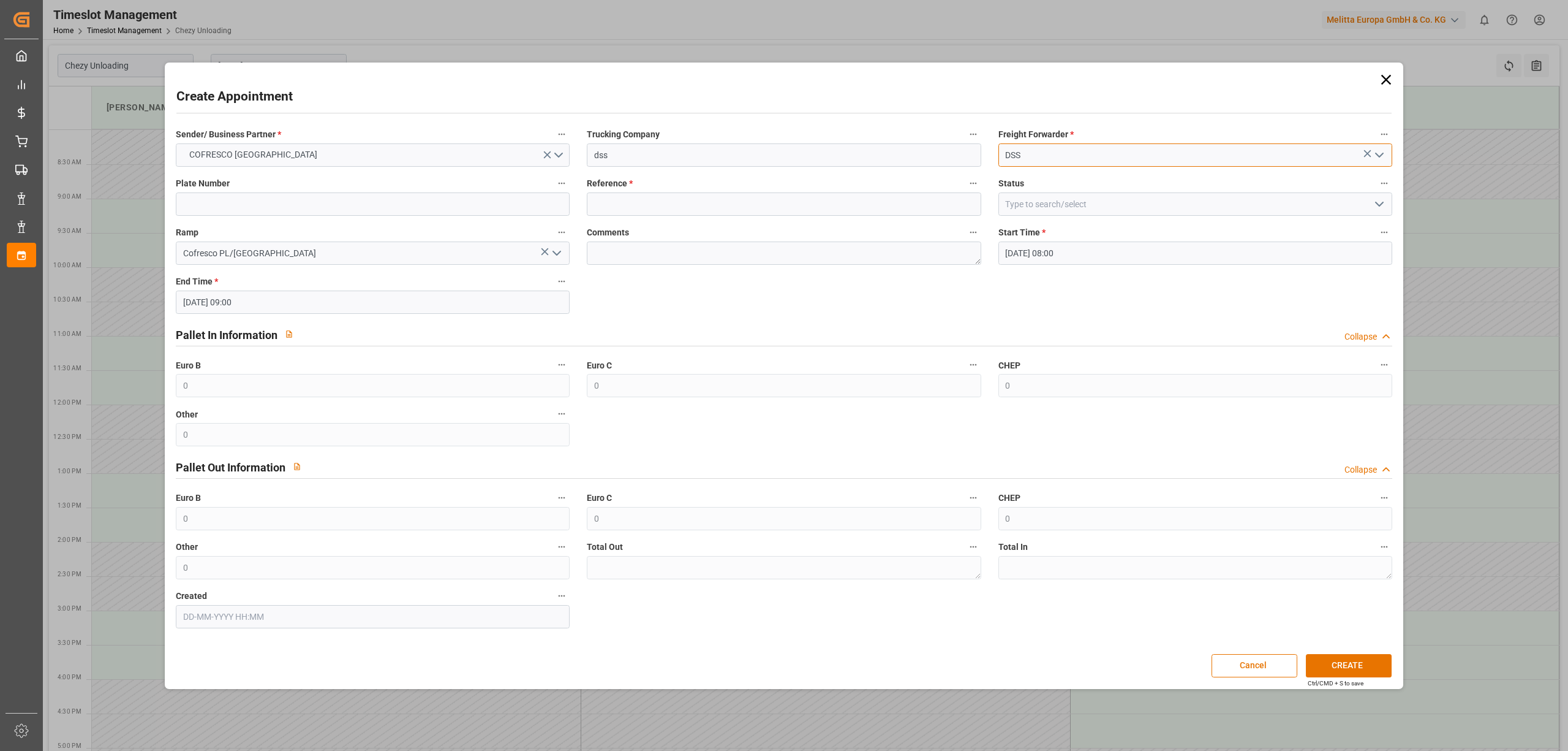
type input "DSS"
click at [359, 196] on input at bounding box center [373, 203] width 394 height 23
type input "x"
drag, startPoint x: 685, startPoint y: 202, endPoint x: 736, endPoint y: 207, distance: 51.2
click at [688, 202] on input at bounding box center [783, 203] width 394 height 23
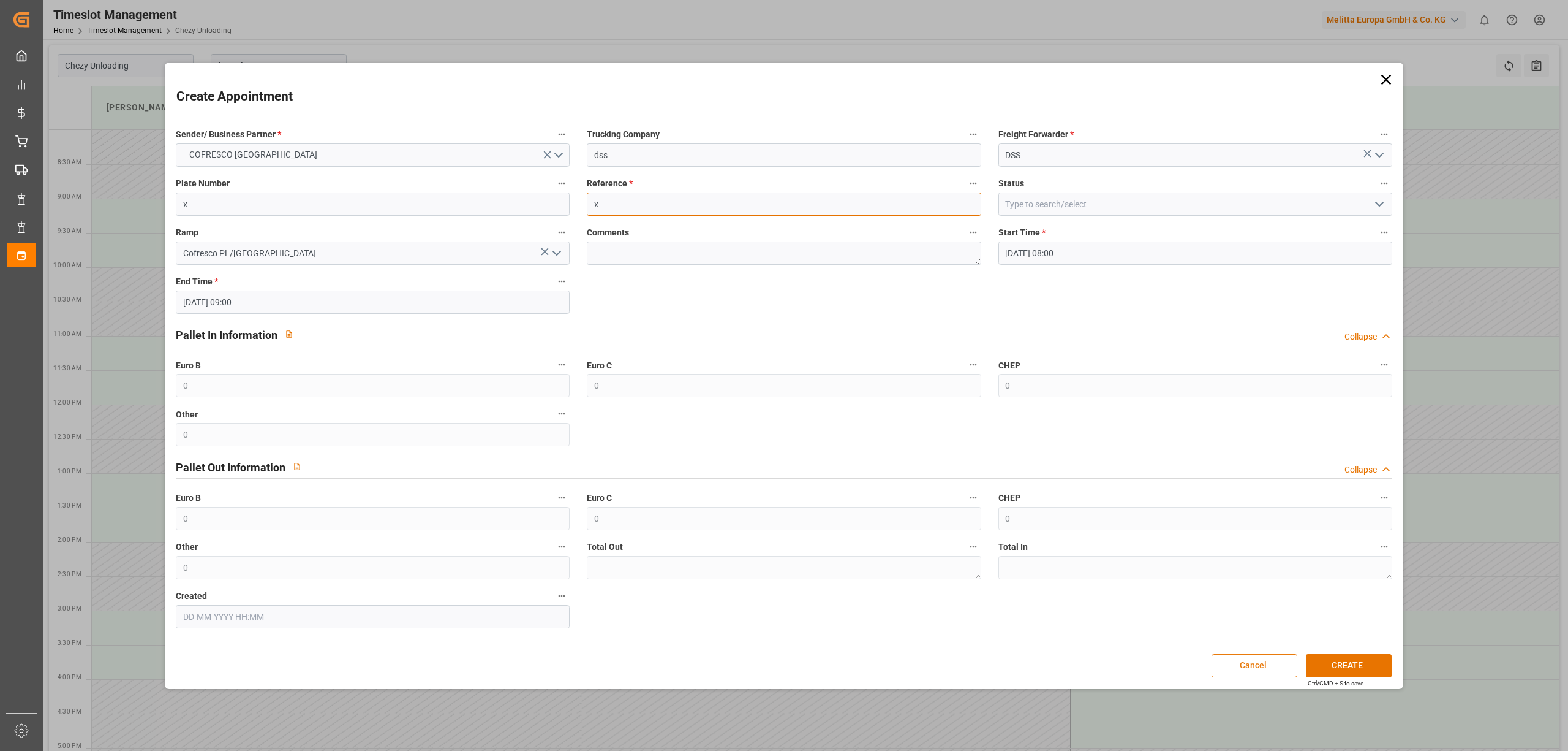
type input "x"
click at [1336, 665] on button "CREATE" at bounding box center [1349, 665] width 86 height 23
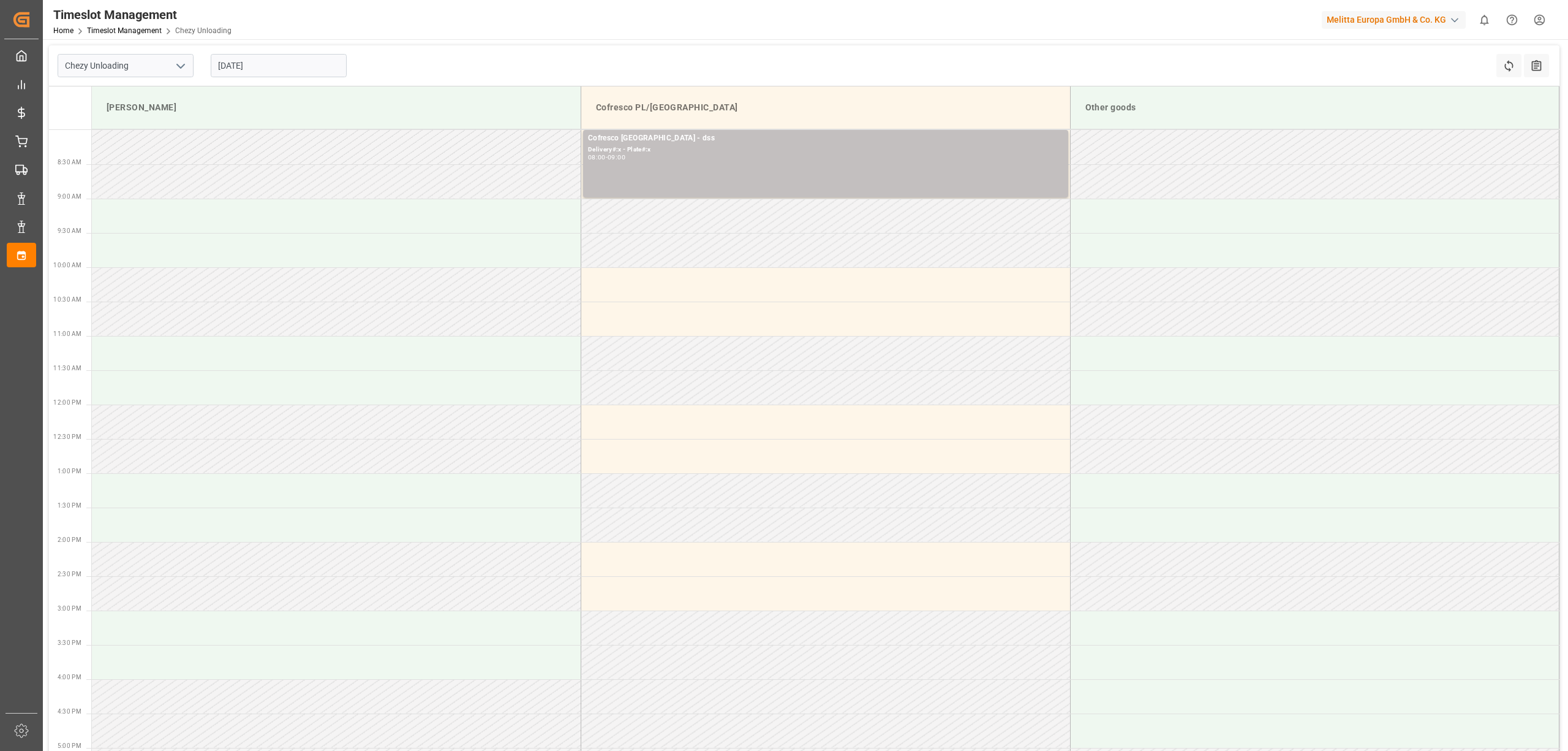
click at [252, 69] on input "[DATE]" at bounding box center [278, 66] width 136 height 23
click at [275, 163] on span "8" at bounding box center [274, 163] width 4 height 9
type input "[DATE]"
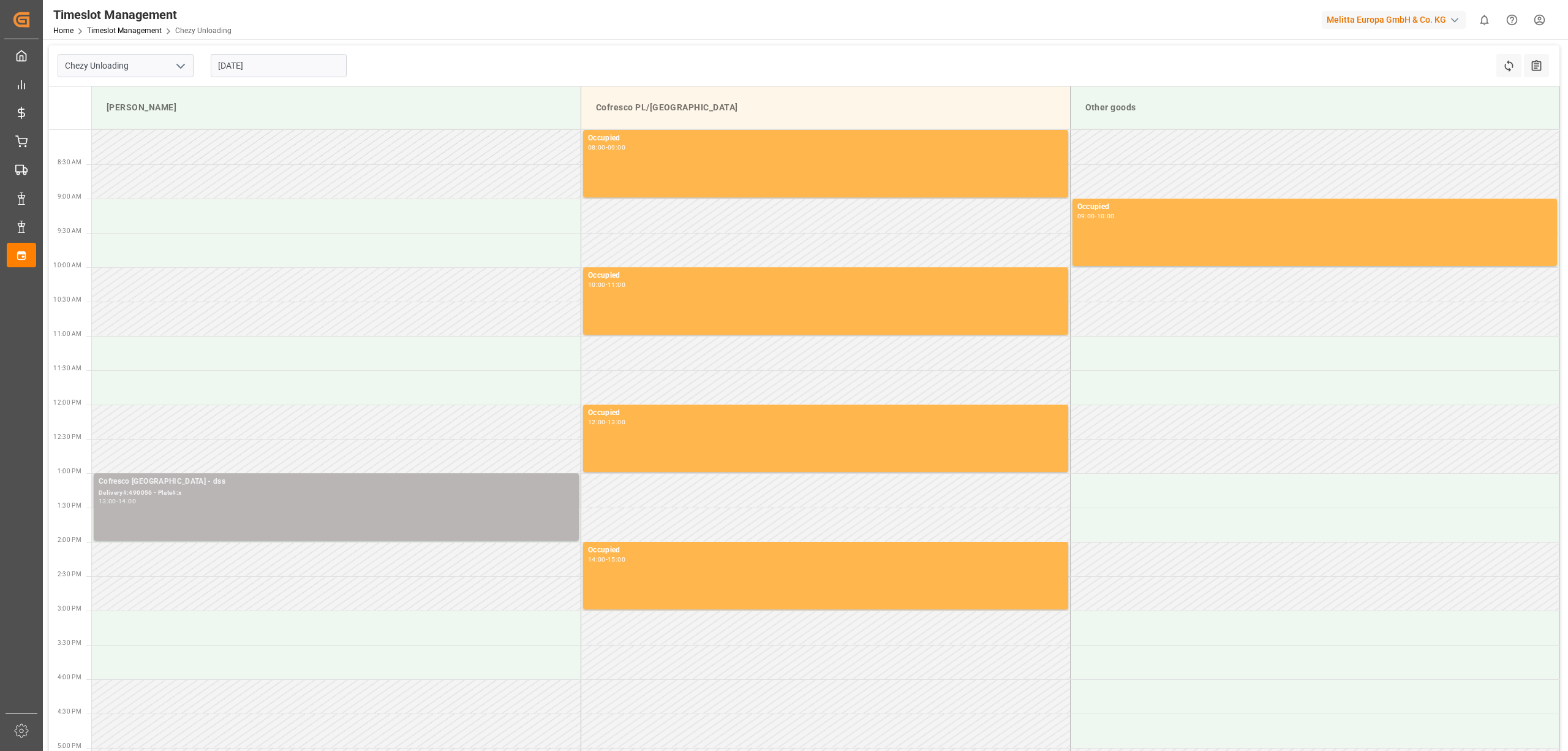
click at [174, 494] on div "Delivery#:490056 - Plate#:x" at bounding box center [336, 493] width 476 height 11
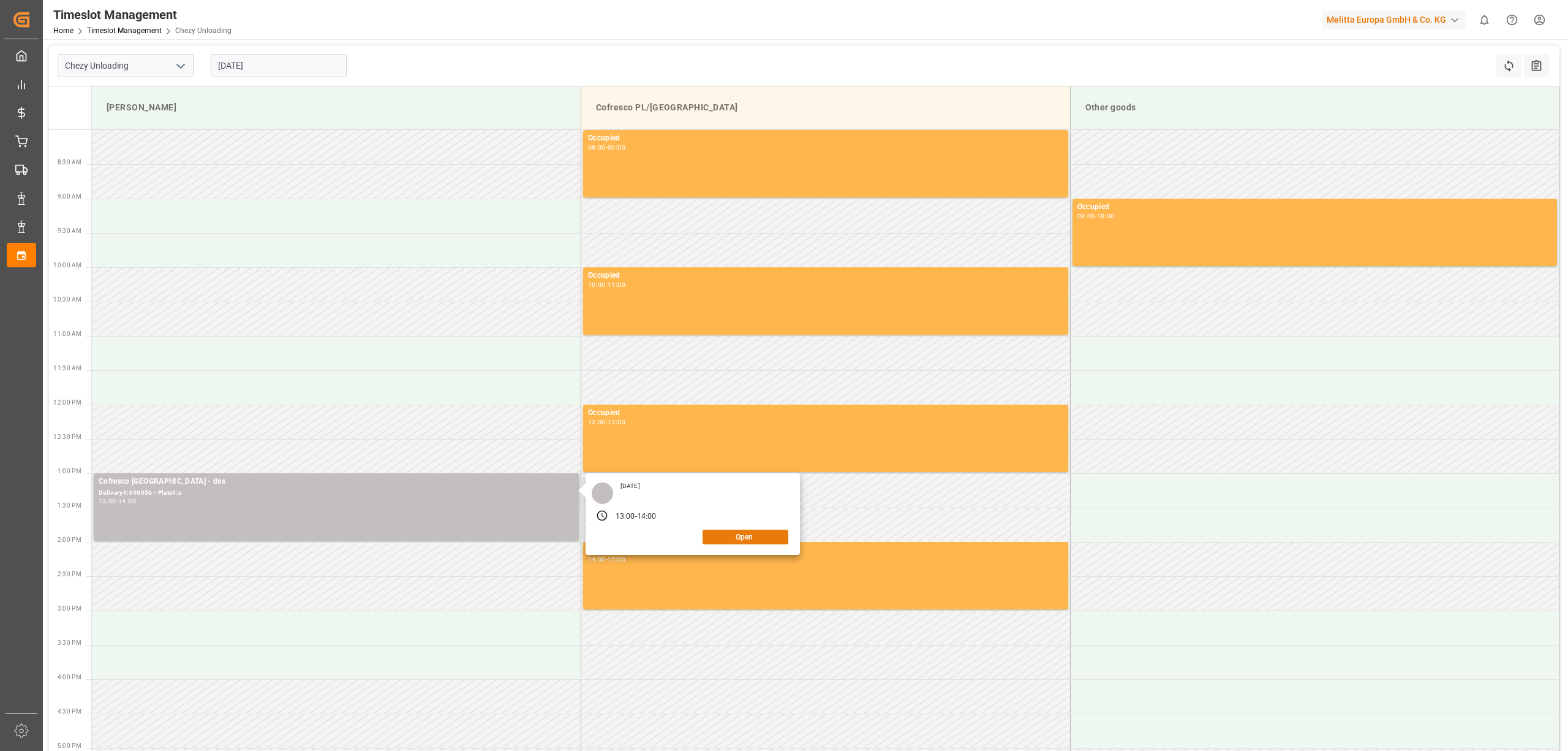
click at [719, 533] on button "Open" at bounding box center [745, 537] width 86 height 15
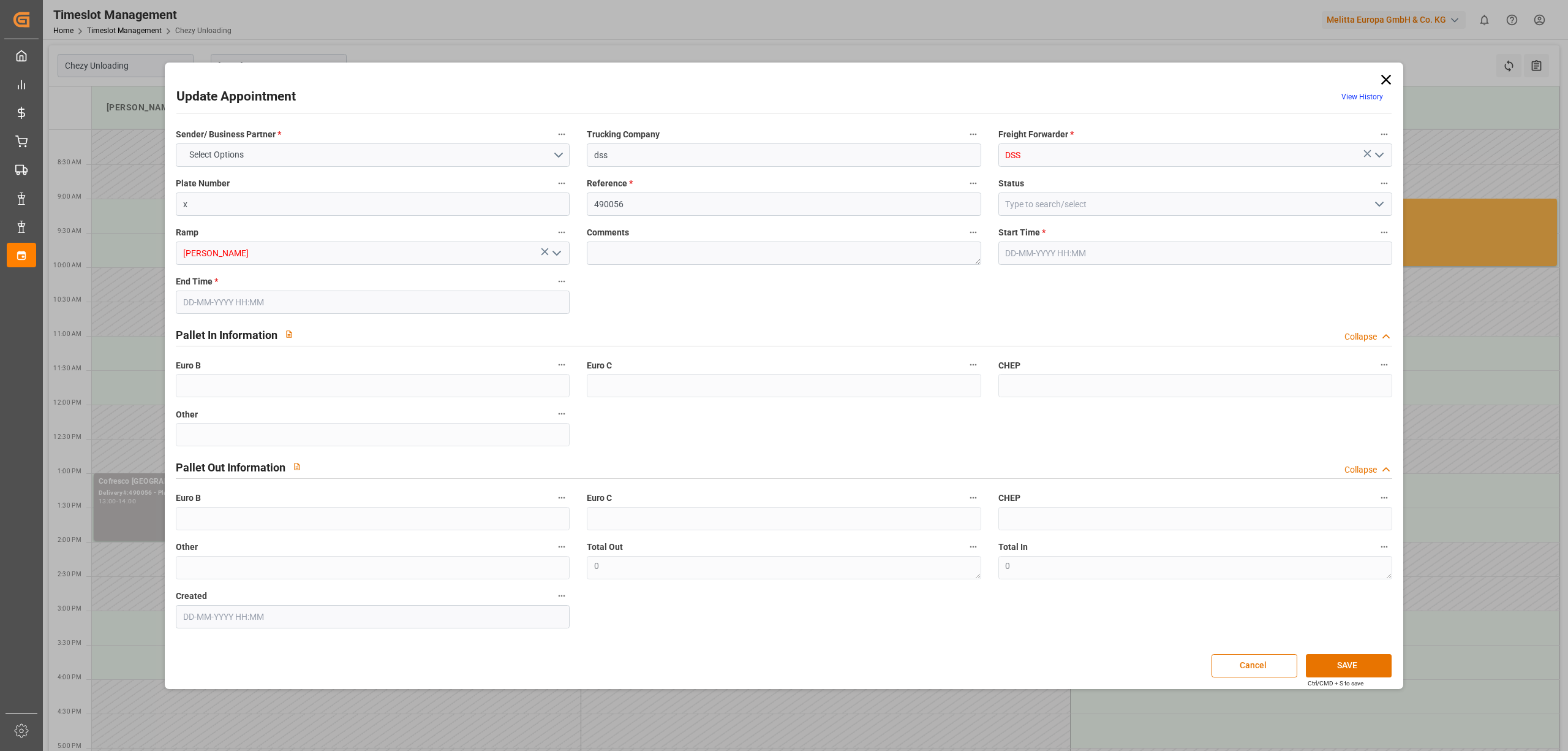
type input "[DATE] 13:00"
type input "[DATE] 14:00"
type input "[DATE] 10:21"
drag, startPoint x: 250, startPoint y: 214, endPoint x: 163, endPoint y: 209, distance: 87.1
click at [163, 209] on div "Update Appointment View History Sender/ Business Partner * COFRESCO [GEOGRAPHIC…" at bounding box center [784, 376] width 1568 height 751
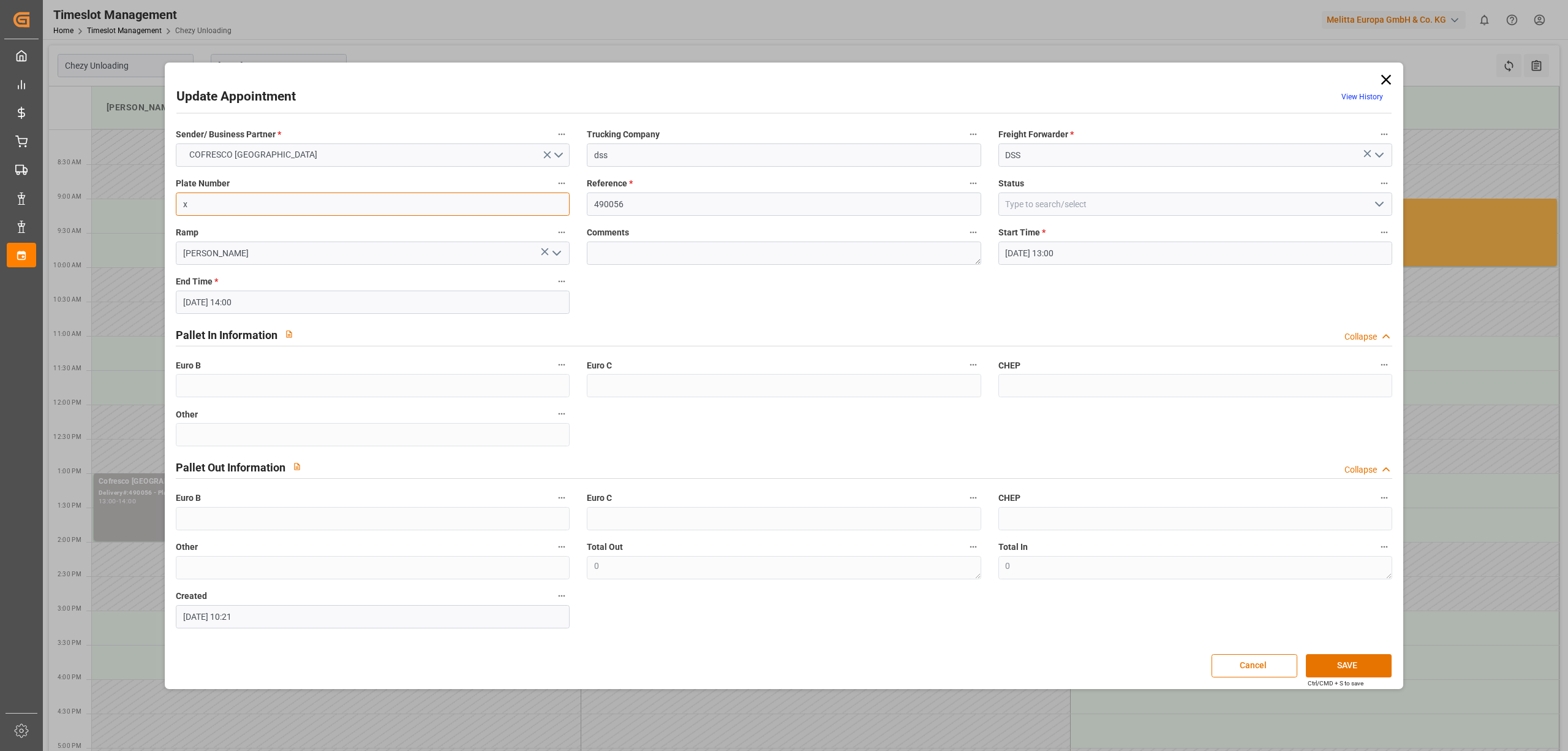
paste input "CBR NT02/CBR 8MC6"
type input "CBR NT02/CBR 8MC6"
click at [1359, 665] on button "SAVE" at bounding box center [1349, 665] width 86 height 23
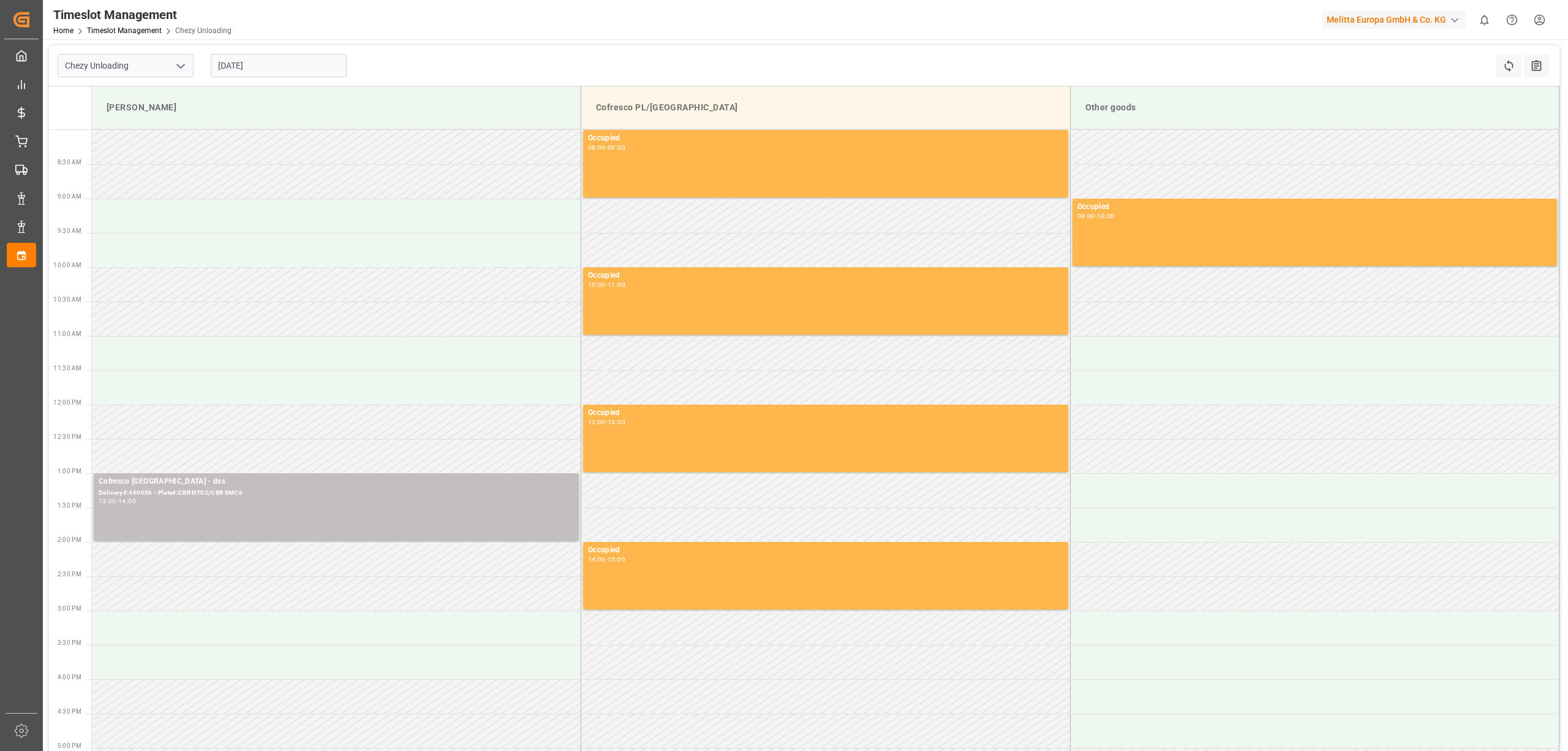
click at [238, 69] on input "[DATE]" at bounding box center [278, 66] width 136 height 23
click at [300, 165] on span "9" at bounding box center [298, 163] width 4 height 9
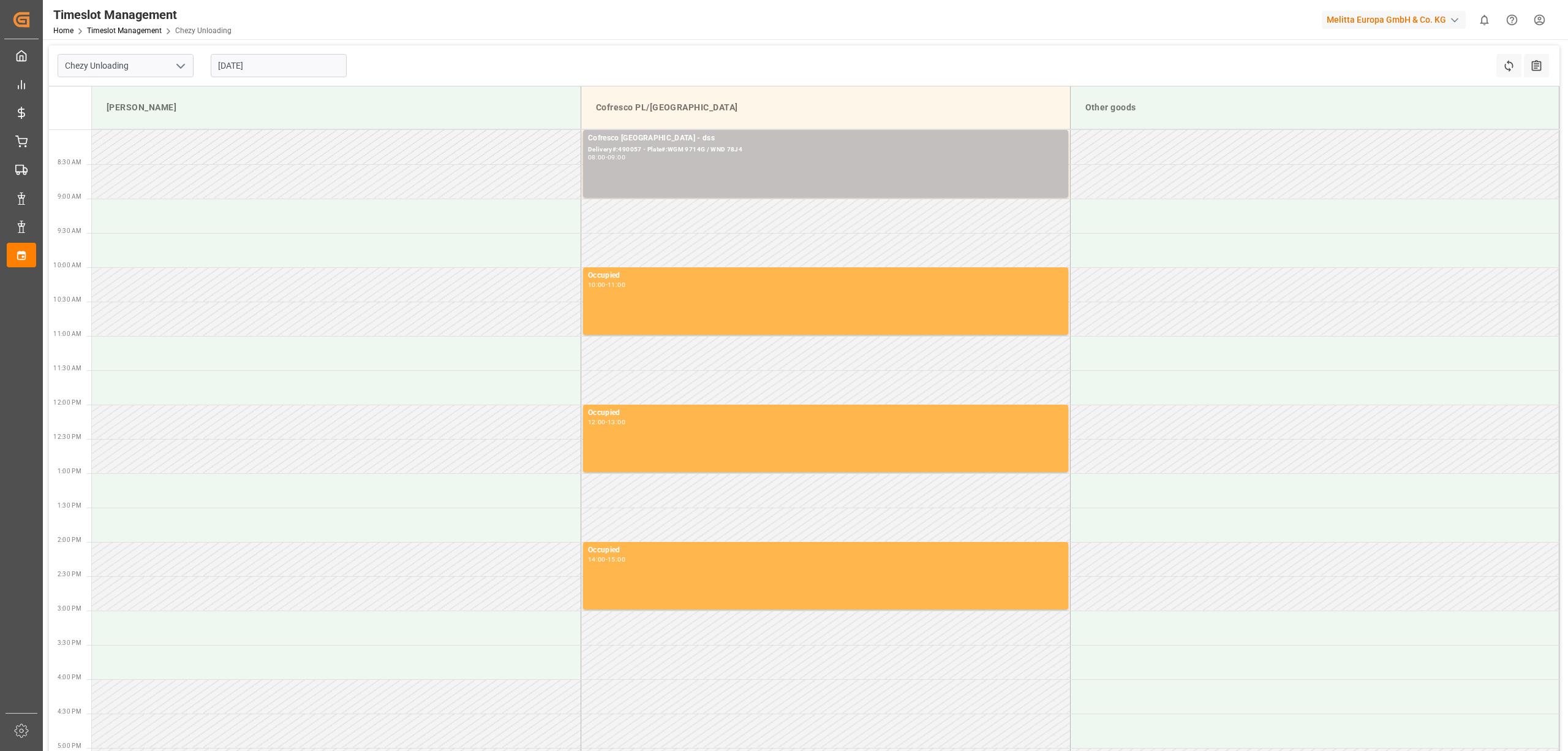
click at [283, 71] on input "[DATE]" at bounding box center [278, 66] width 136 height 23
click at [276, 165] on span "8" at bounding box center [274, 163] width 4 height 9
type input "[DATE]"
